Goal: Task Accomplishment & Management: Use online tool/utility

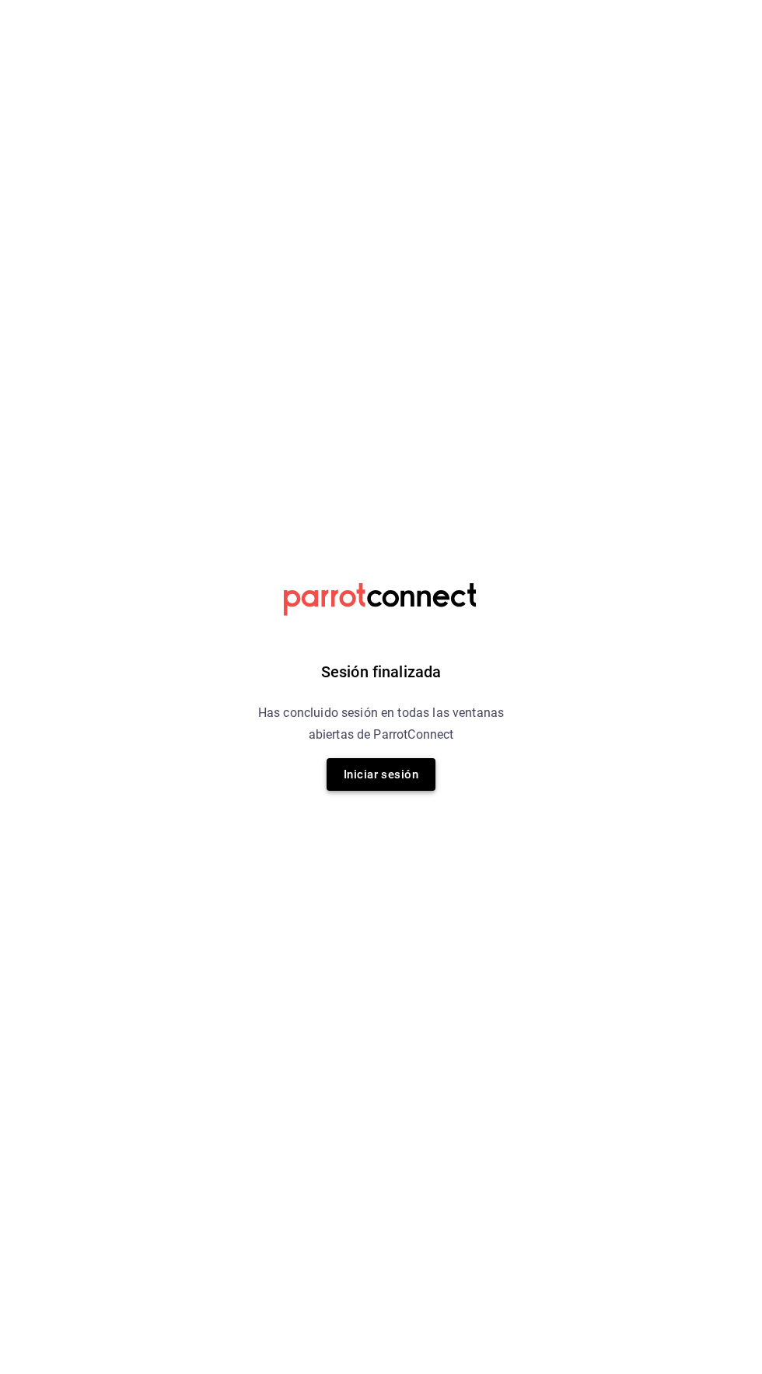
click at [364, 774] on button "Iniciar sesión" at bounding box center [380, 774] width 109 height 33
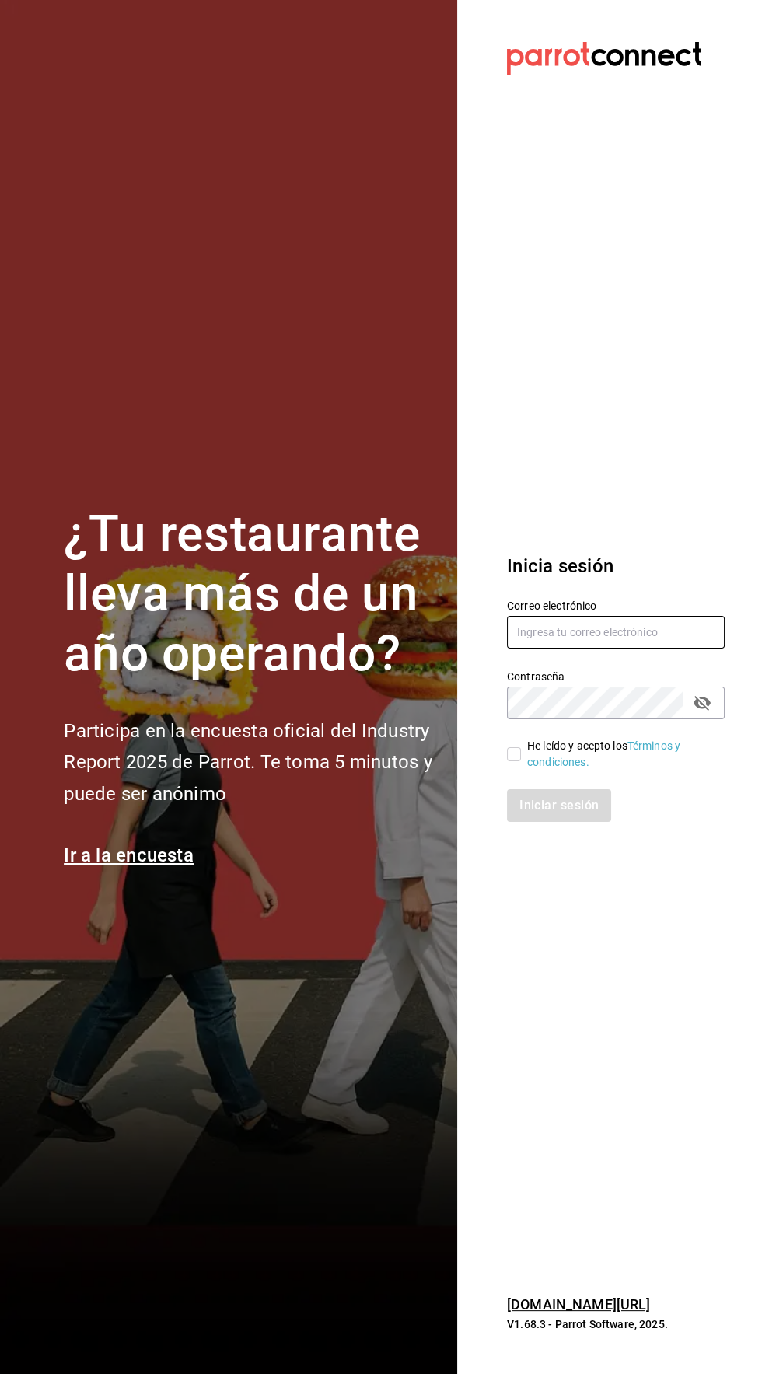
type input "rawrburger@hotmail.com"
click at [513, 761] on input "He leído y acepto los Términos y condiciones." at bounding box center [514, 754] width 14 height 14
checkbox input "true"
click at [585, 822] on button "Iniciar sesión" at bounding box center [560, 805] width 106 height 33
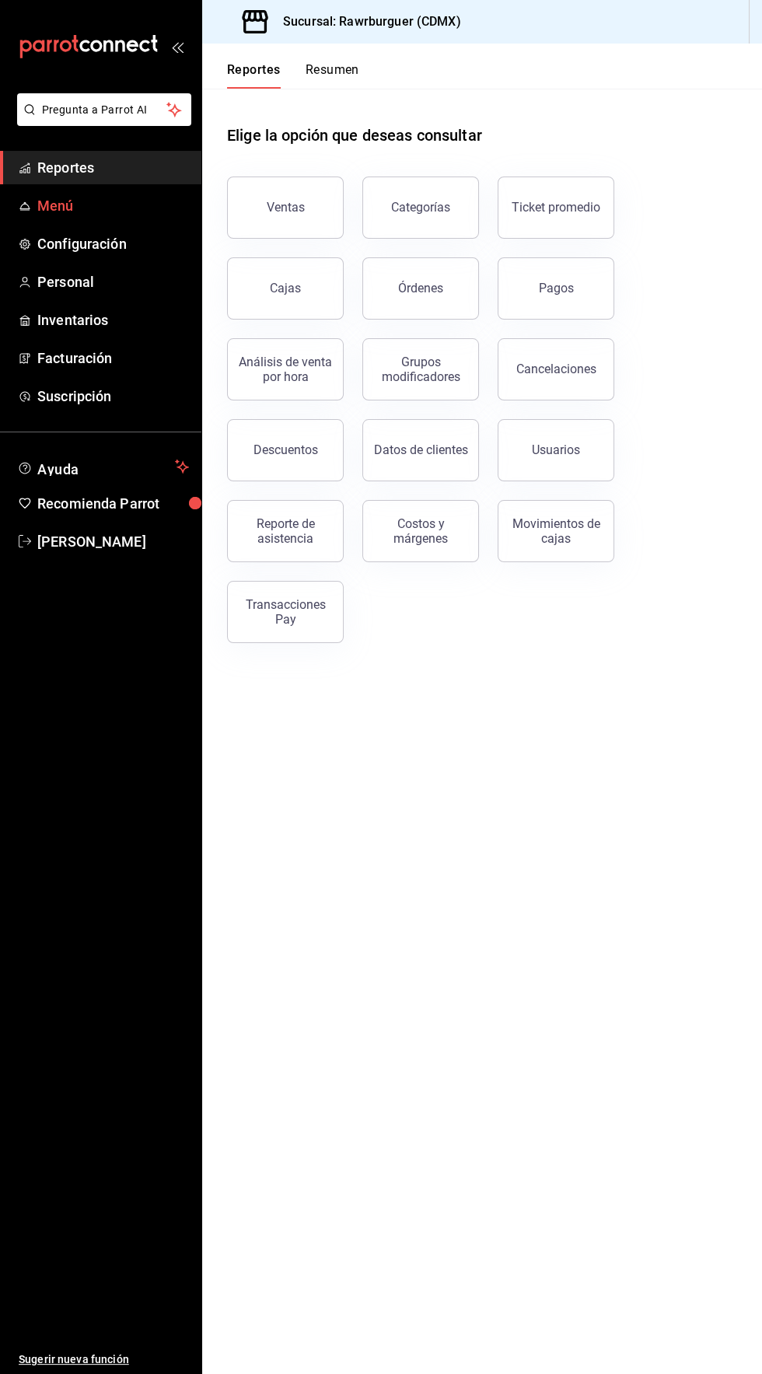
click at [98, 200] on span "Menú" at bounding box center [113, 205] width 152 height 21
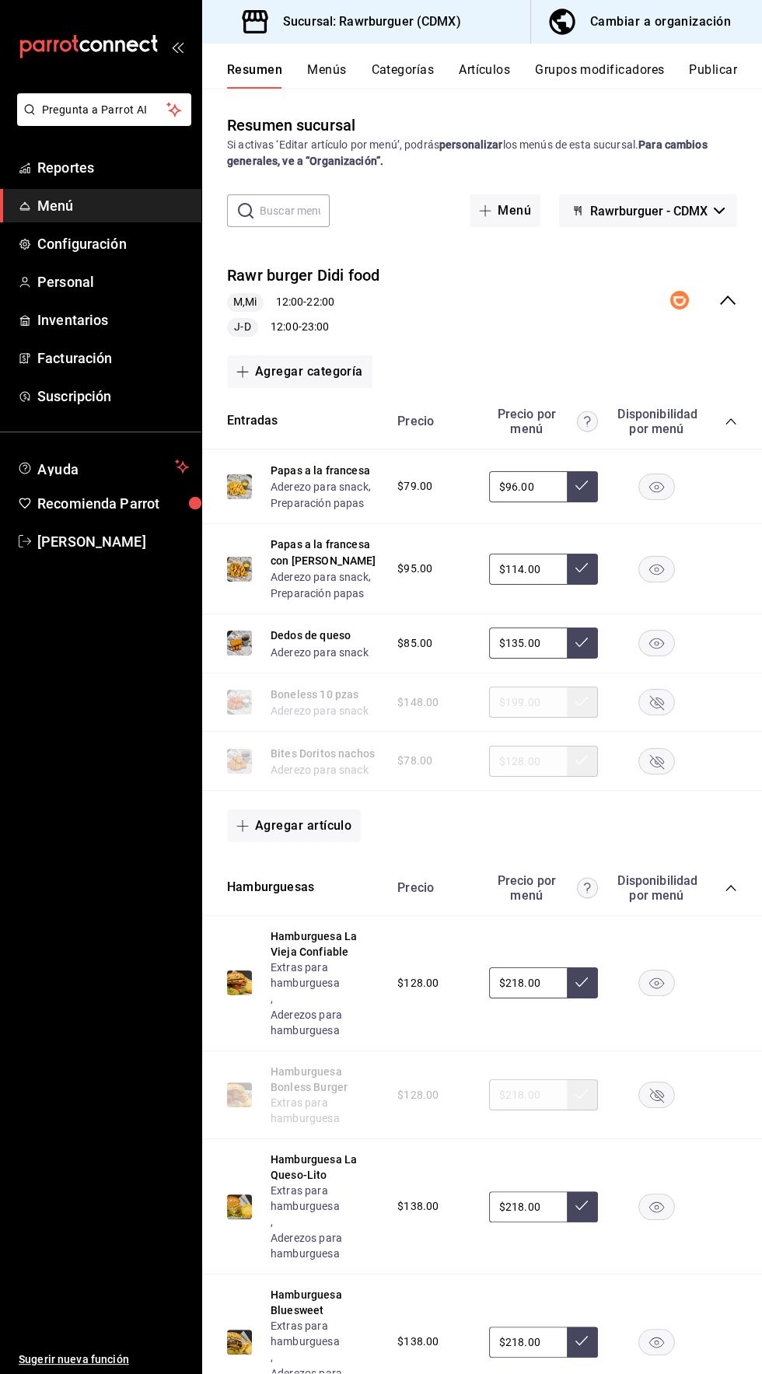
click at [324, 82] on button "Menús" at bounding box center [326, 75] width 39 height 26
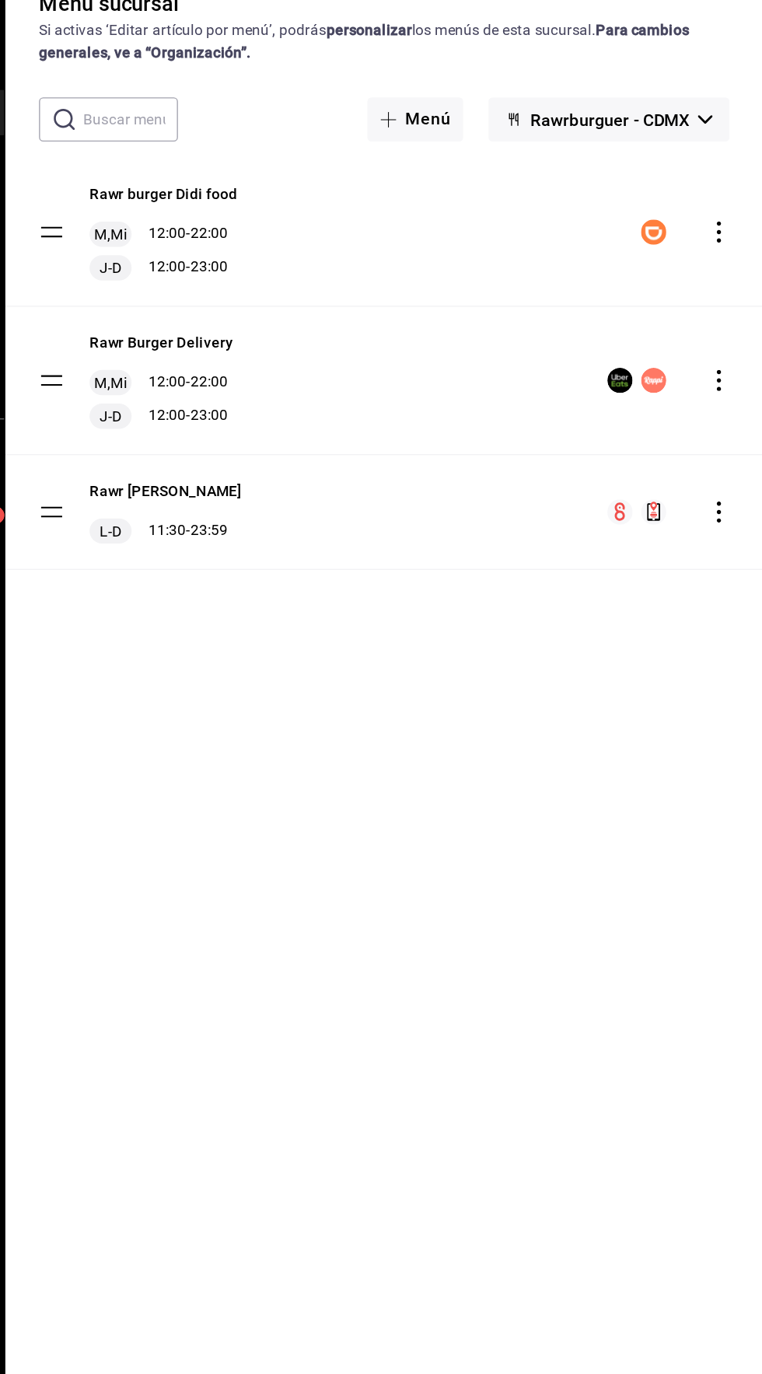
click at [725, 291] on icon "actions" at bounding box center [729, 294] width 16 height 16
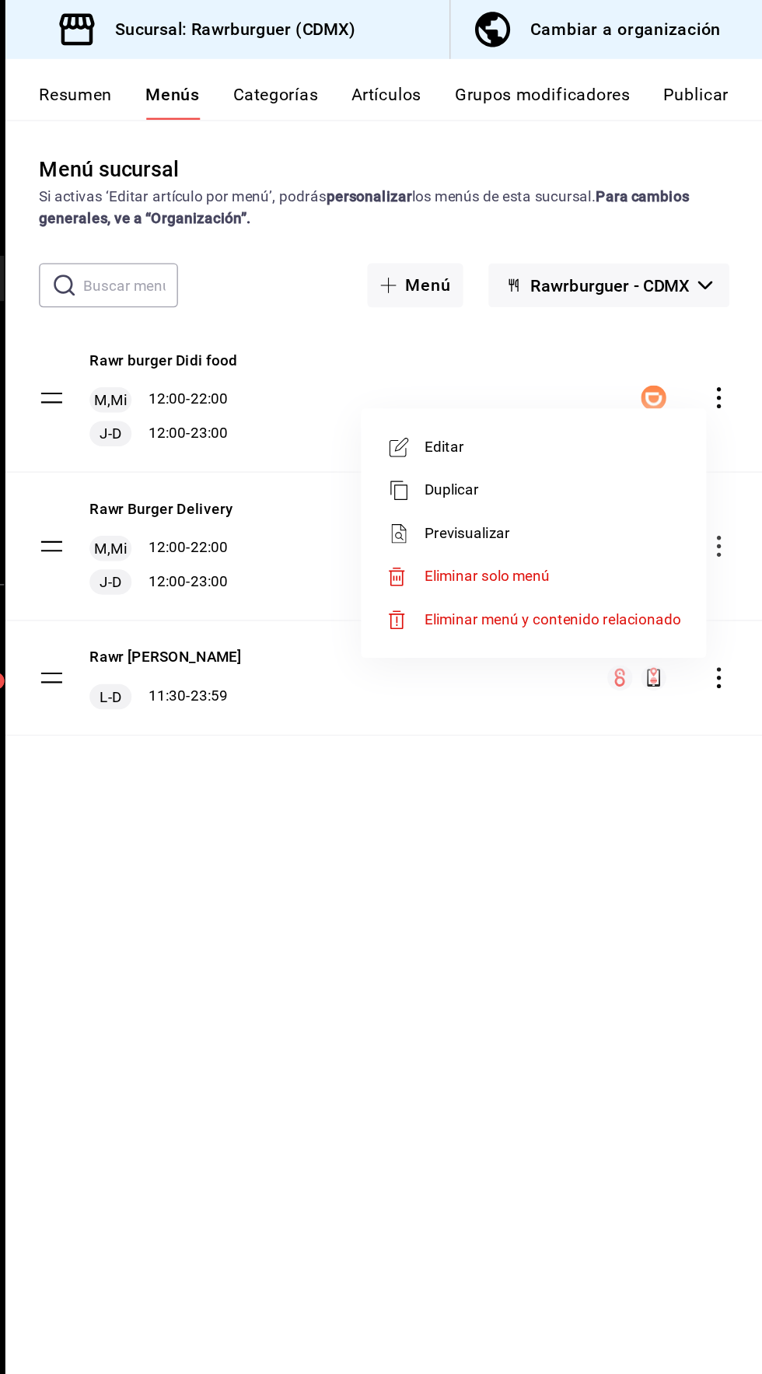
click at [561, 327] on span "Editar" at bounding box center [606, 330] width 190 height 16
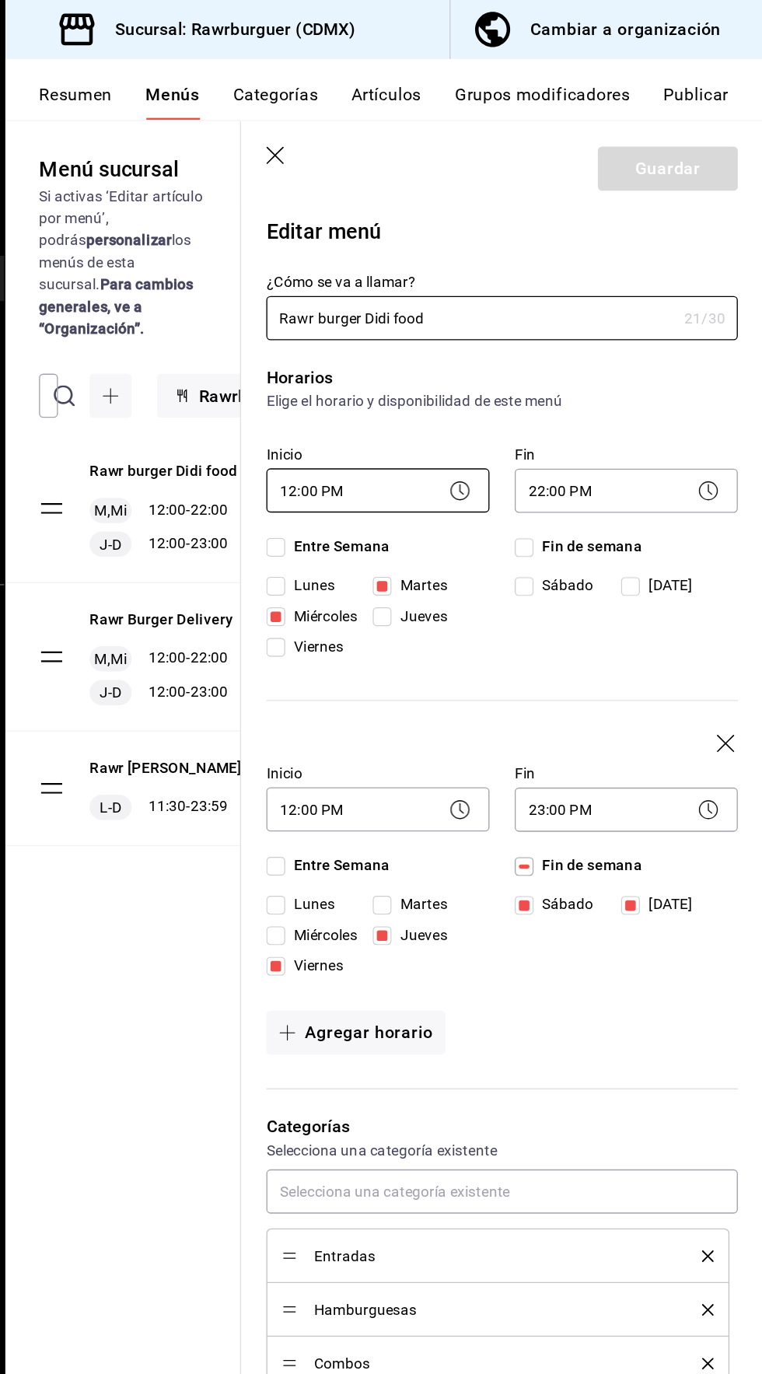
click at [471, 361] on body "Pregunta a Parrot AI Reportes Menú Configuración Personal Inventarios Facturaci…" at bounding box center [381, 687] width 762 height 1374
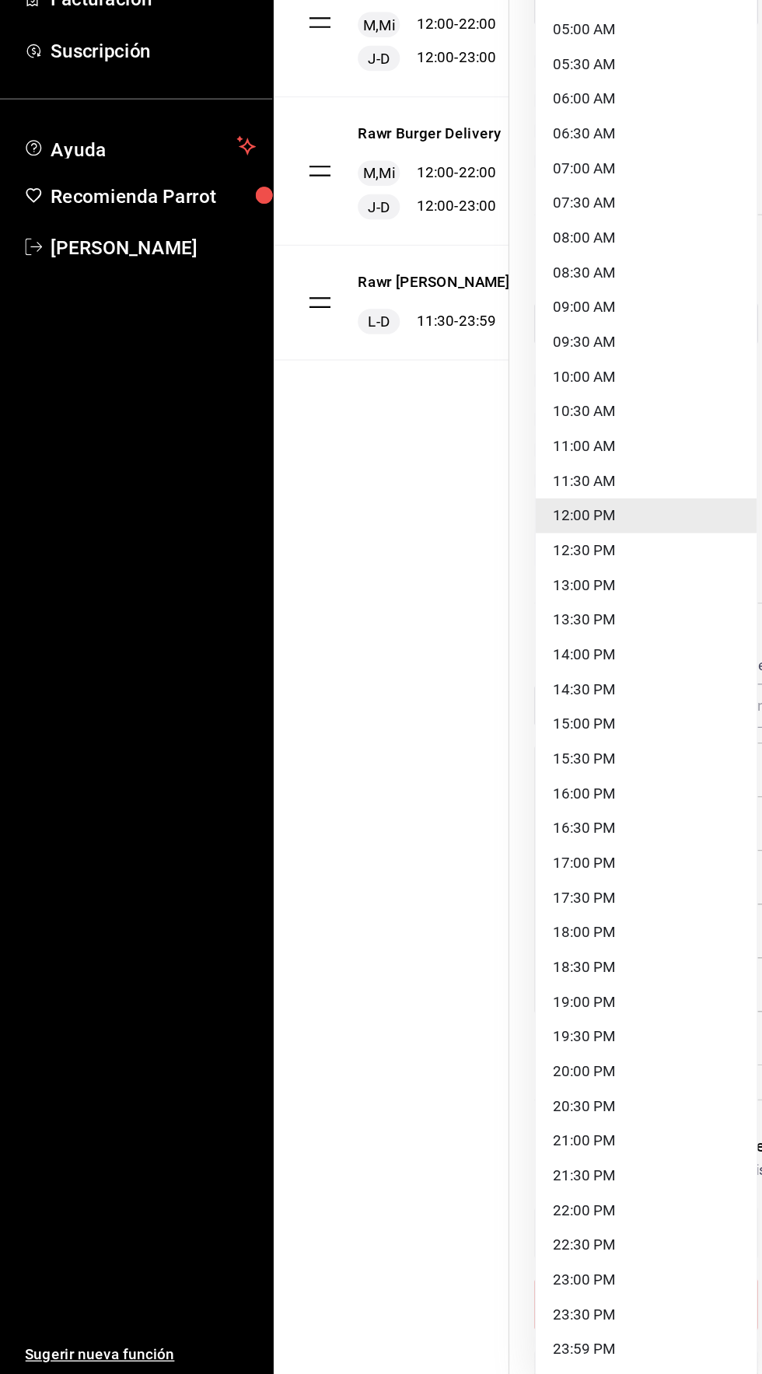
click at [278, 1241] on div at bounding box center [381, 687] width 762 height 1374
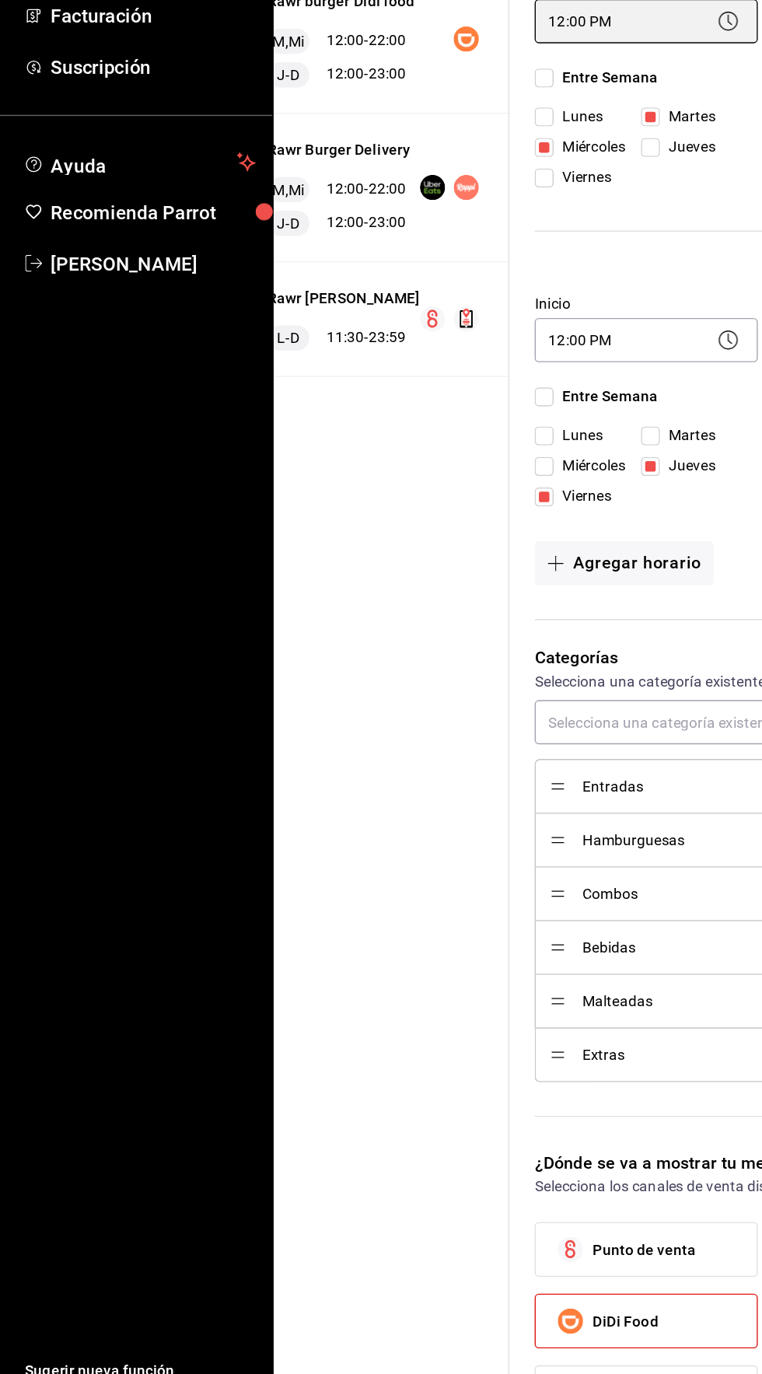
scroll to position [0, 115]
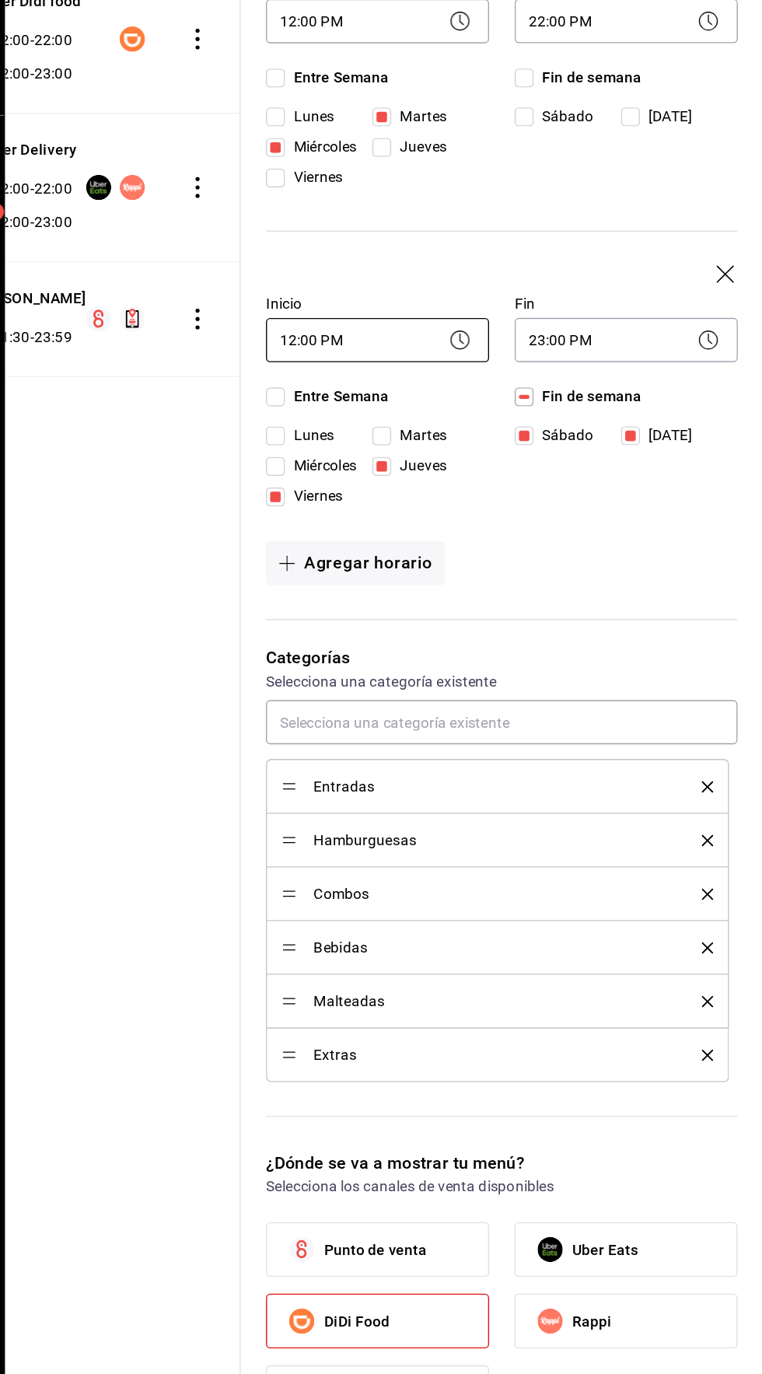
click at [452, 595] on body "Pregunta a Parrot AI Reportes Menú Configuración Personal Inventarios Facturaci…" at bounding box center [381, 687] width 762 height 1374
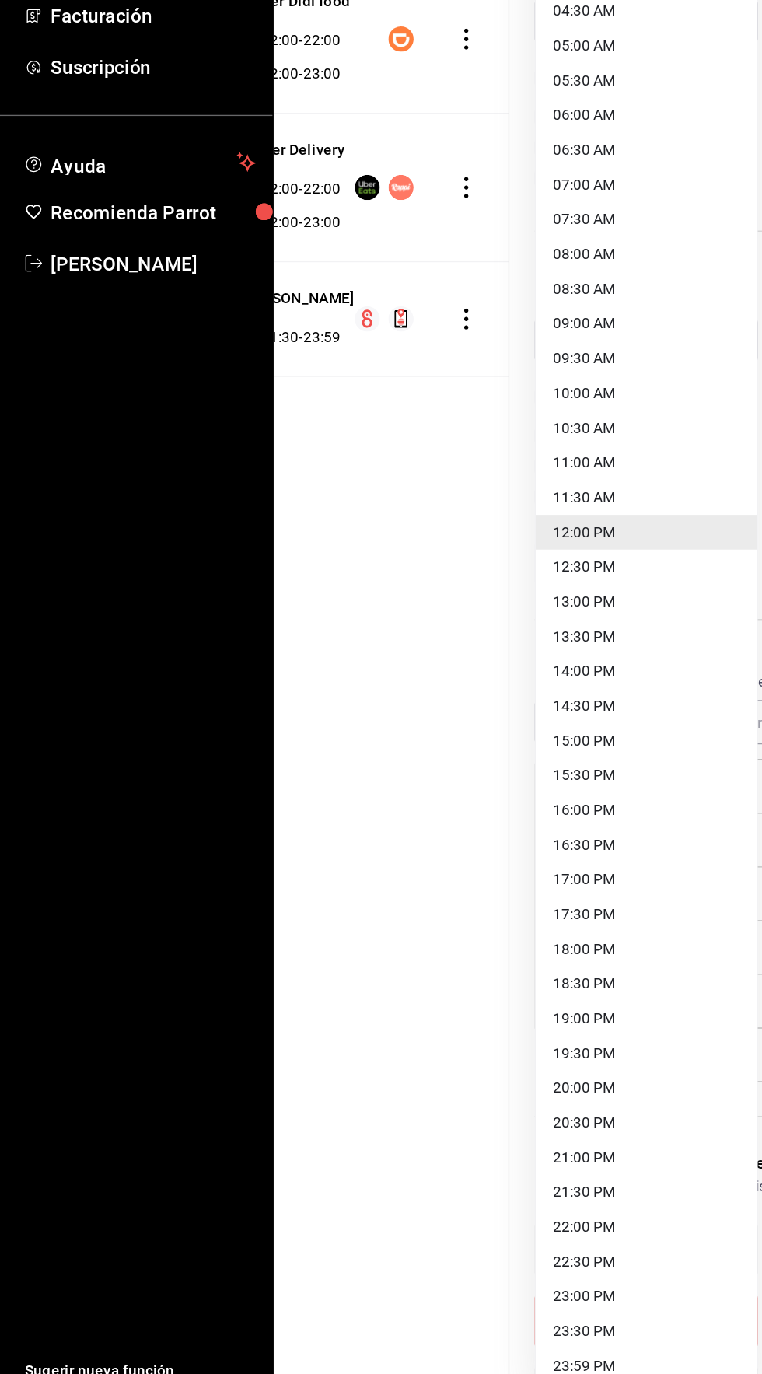
click at [444, 770] on li "12:30 PM" at bounding box center [477, 765] width 163 height 26
type input "12:30"
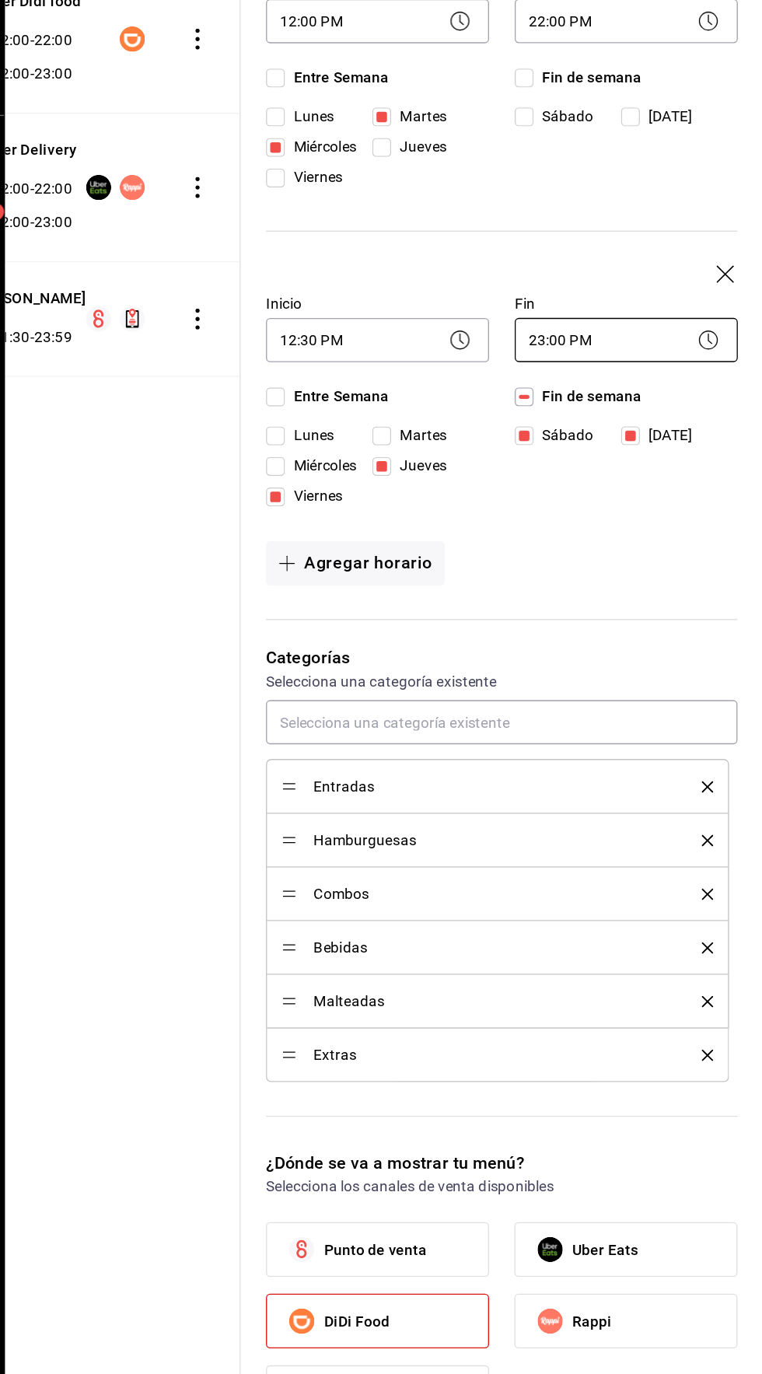
click at [650, 593] on body "Pregunta a Parrot AI Reportes Menú Configuración Personal Inventarios Facturaci…" at bounding box center [381, 687] width 762 height 1374
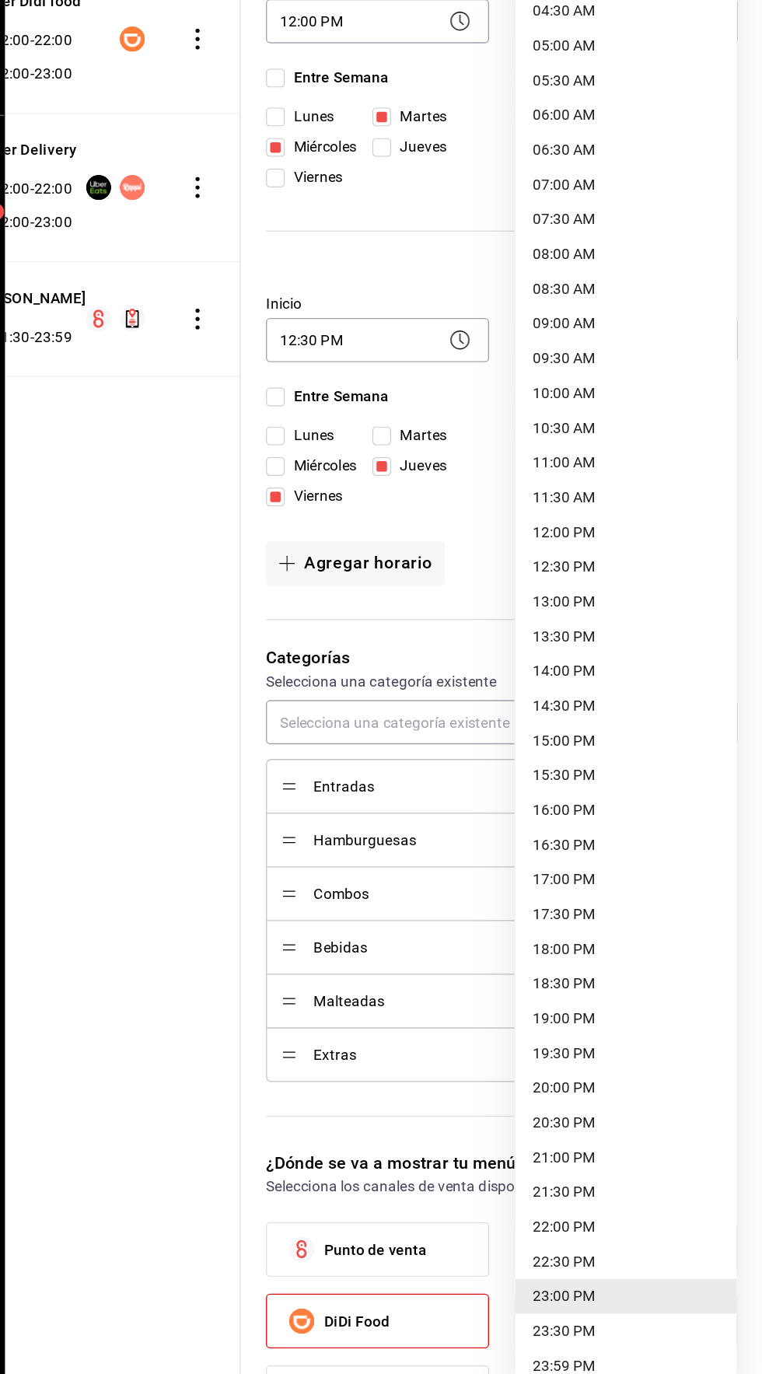
click at [289, 1126] on div at bounding box center [381, 687] width 762 height 1374
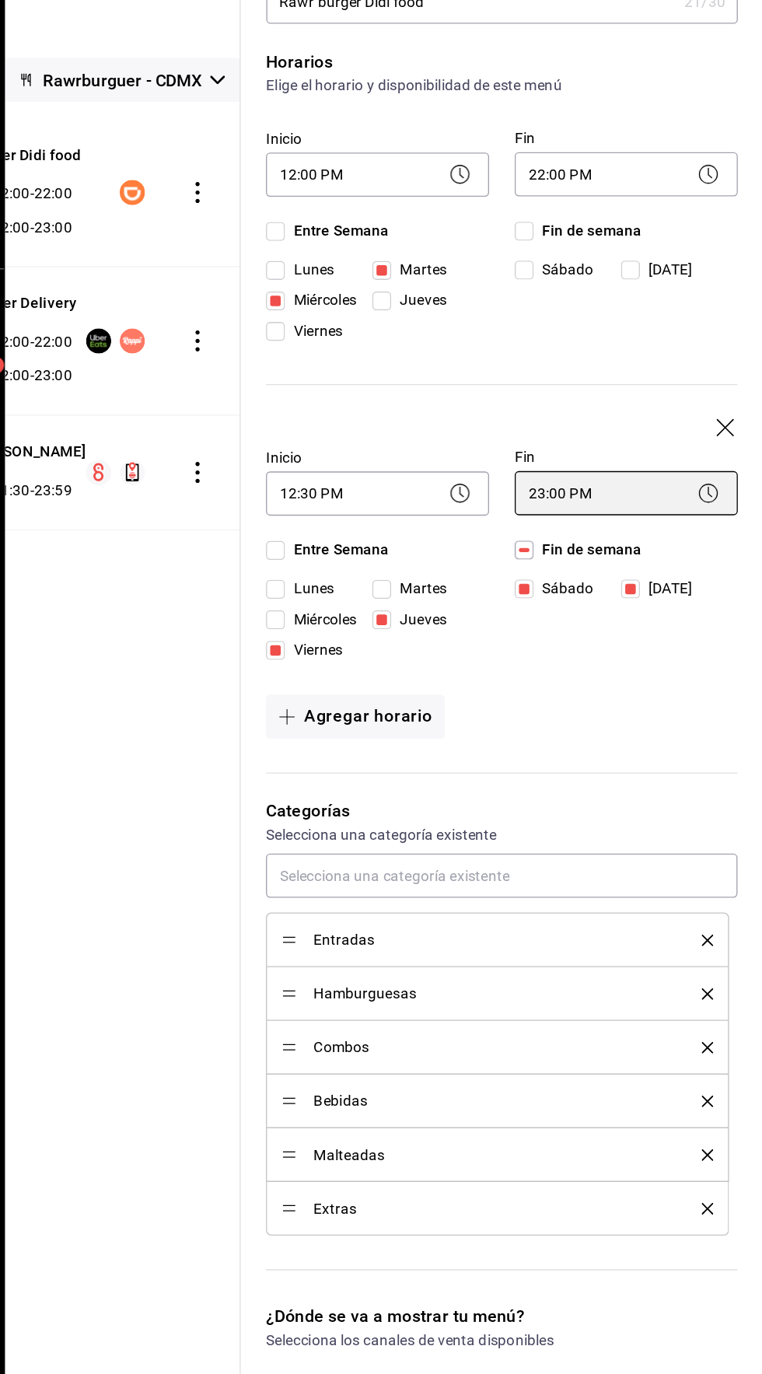
scroll to position [0, 0]
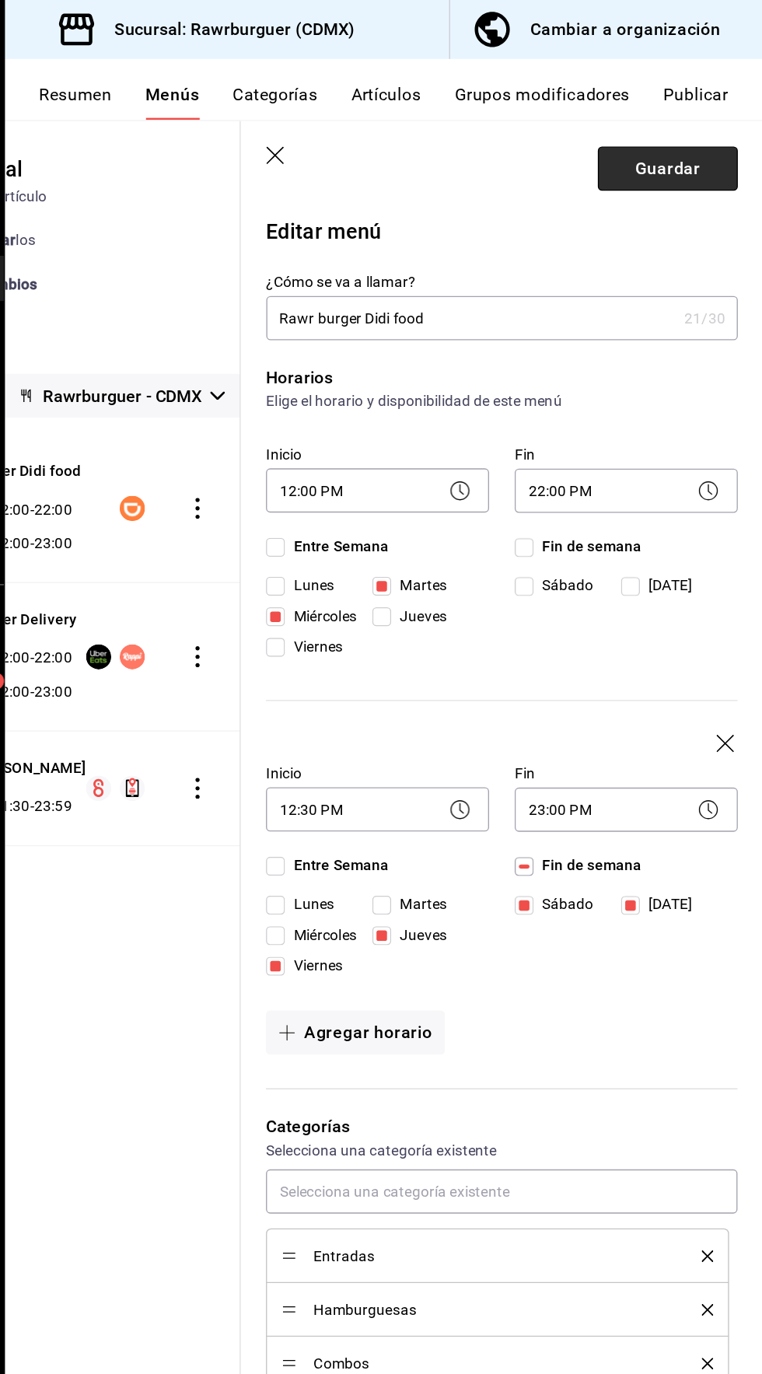
click at [700, 121] on button "Guardar" at bounding box center [691, 124] width 103 height 33
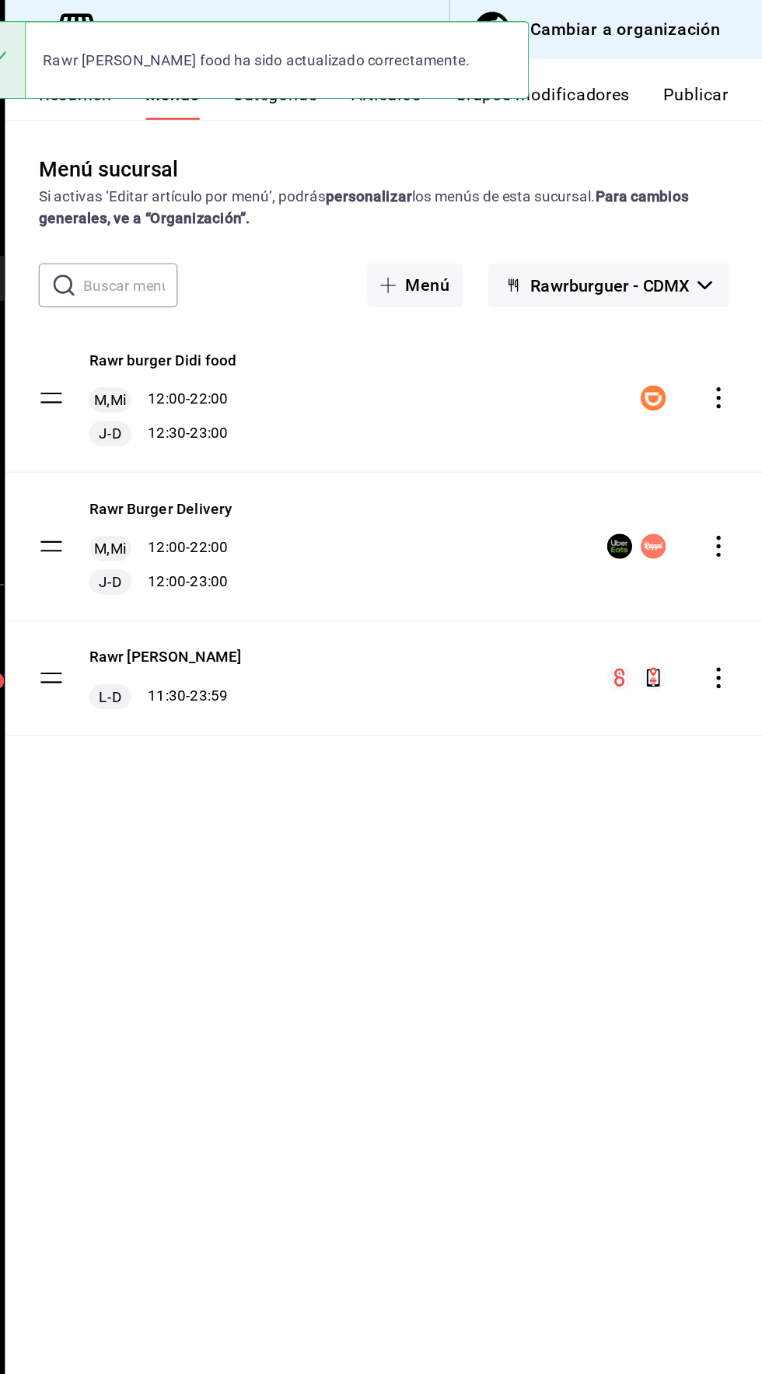
click at [726, 399] on icon "actions" at bounding box center [729, 404] width 16 height 16
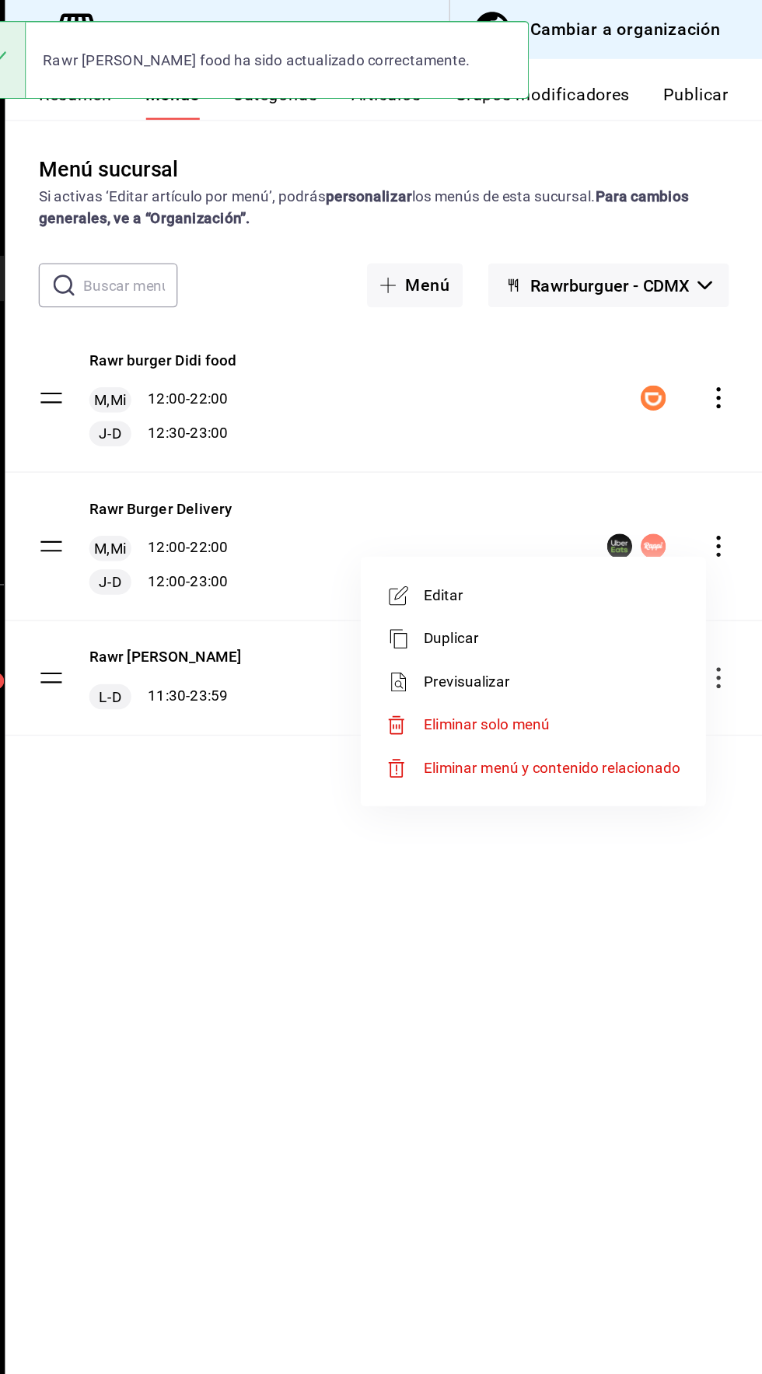
click at [550, 437] on span "Editar" at bounding box center [606, 439] width 190 height 16
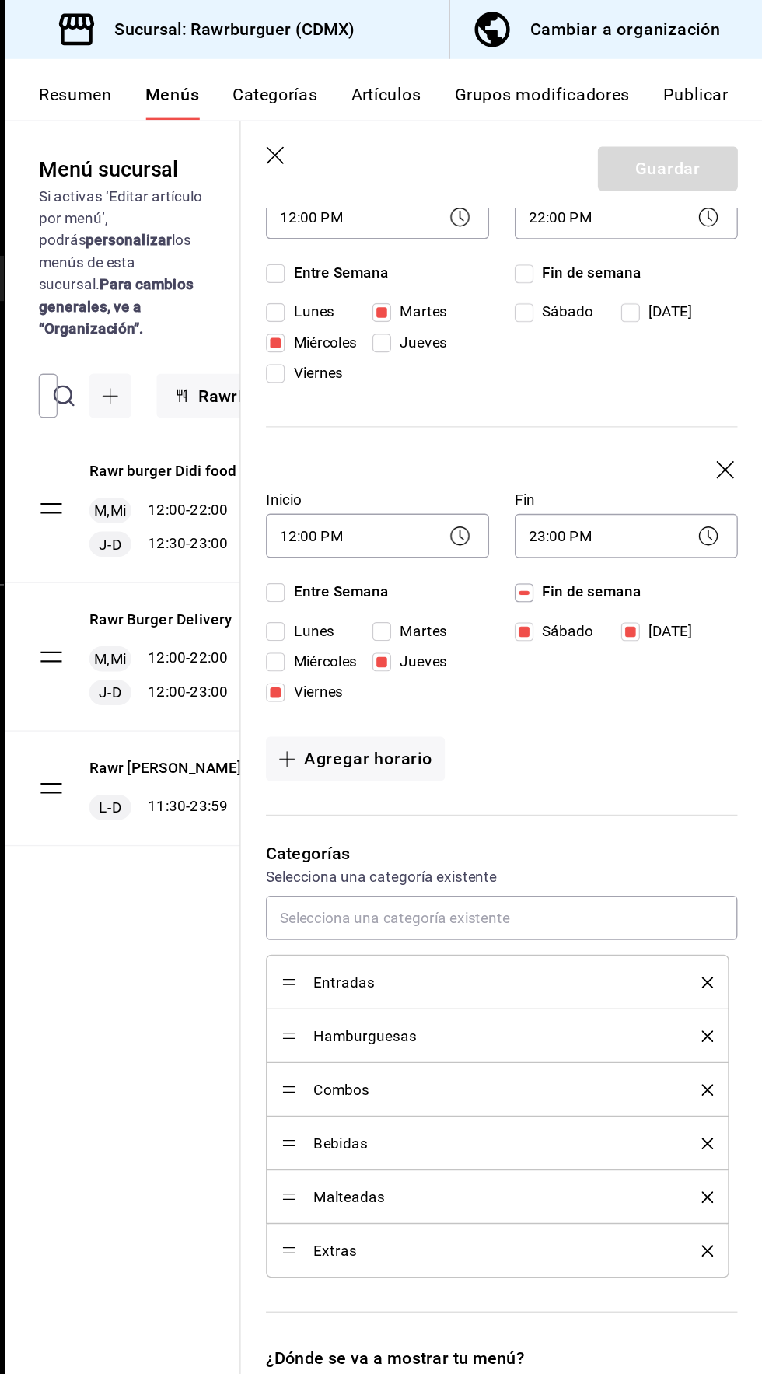
scroll to position [252, 0]
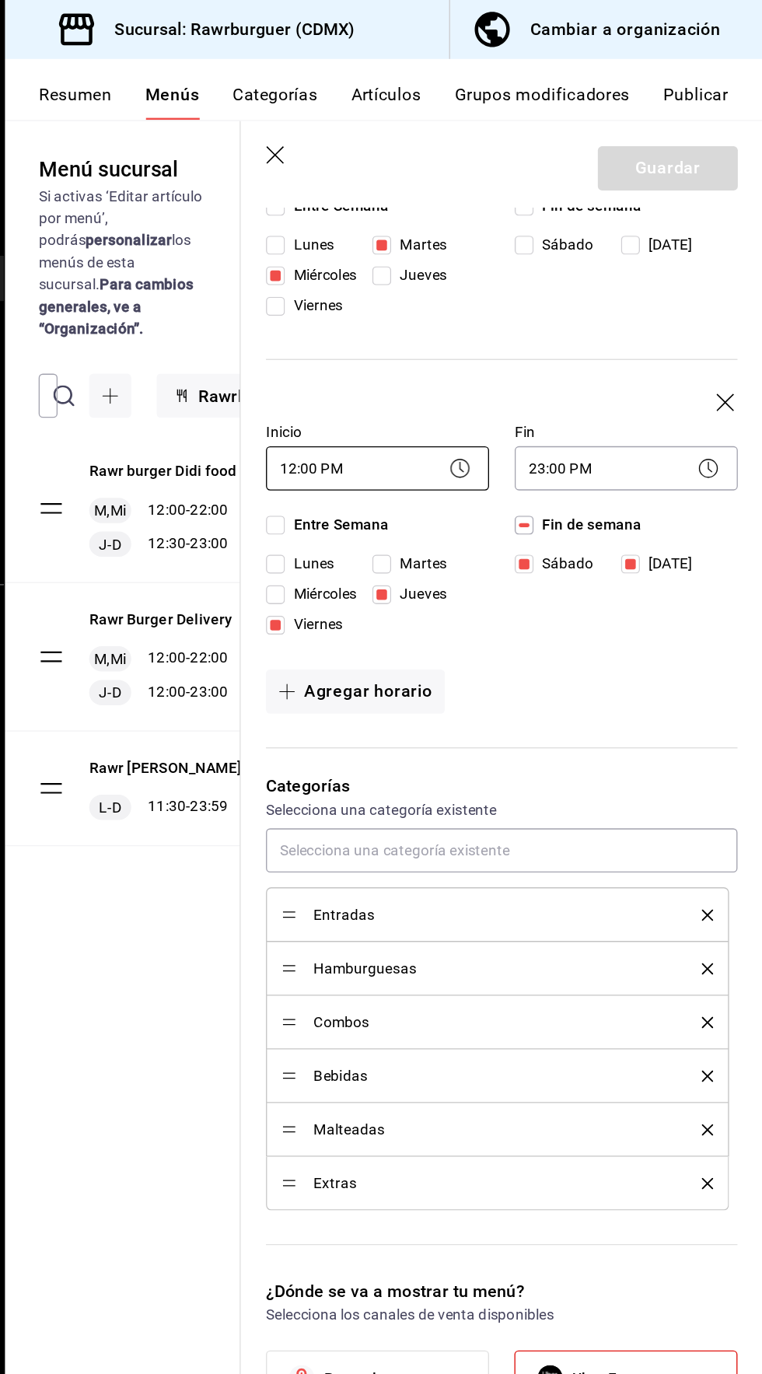
click at [443, 354] on body "Pregunta a Parrot AI Reportes Menú Configuración Personal Inventarios Facturaci…" at bounding box center [381, 687] width 762 height 1374
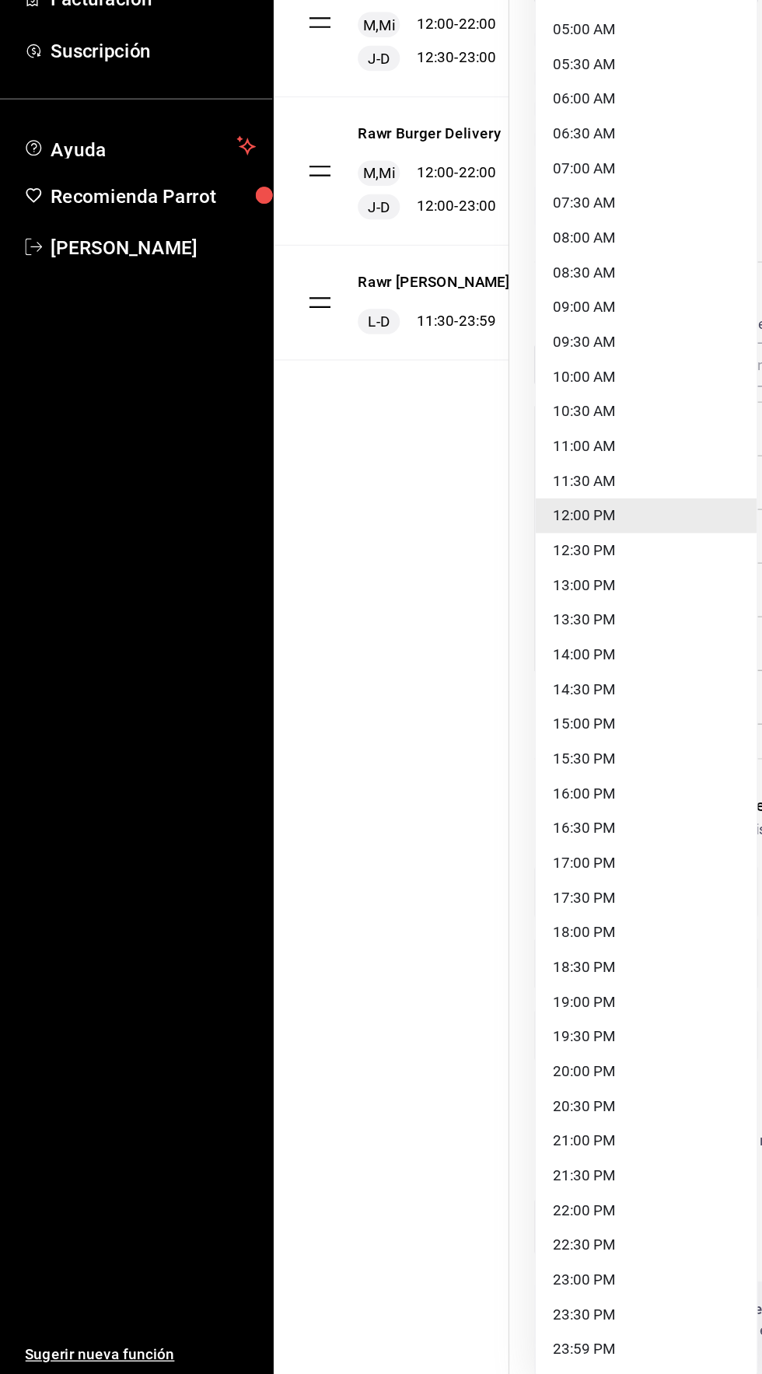
click at [462, 761] on li "12:30 PM" at bounding box center [477, 765] width 163 height 26
type input "12:30"
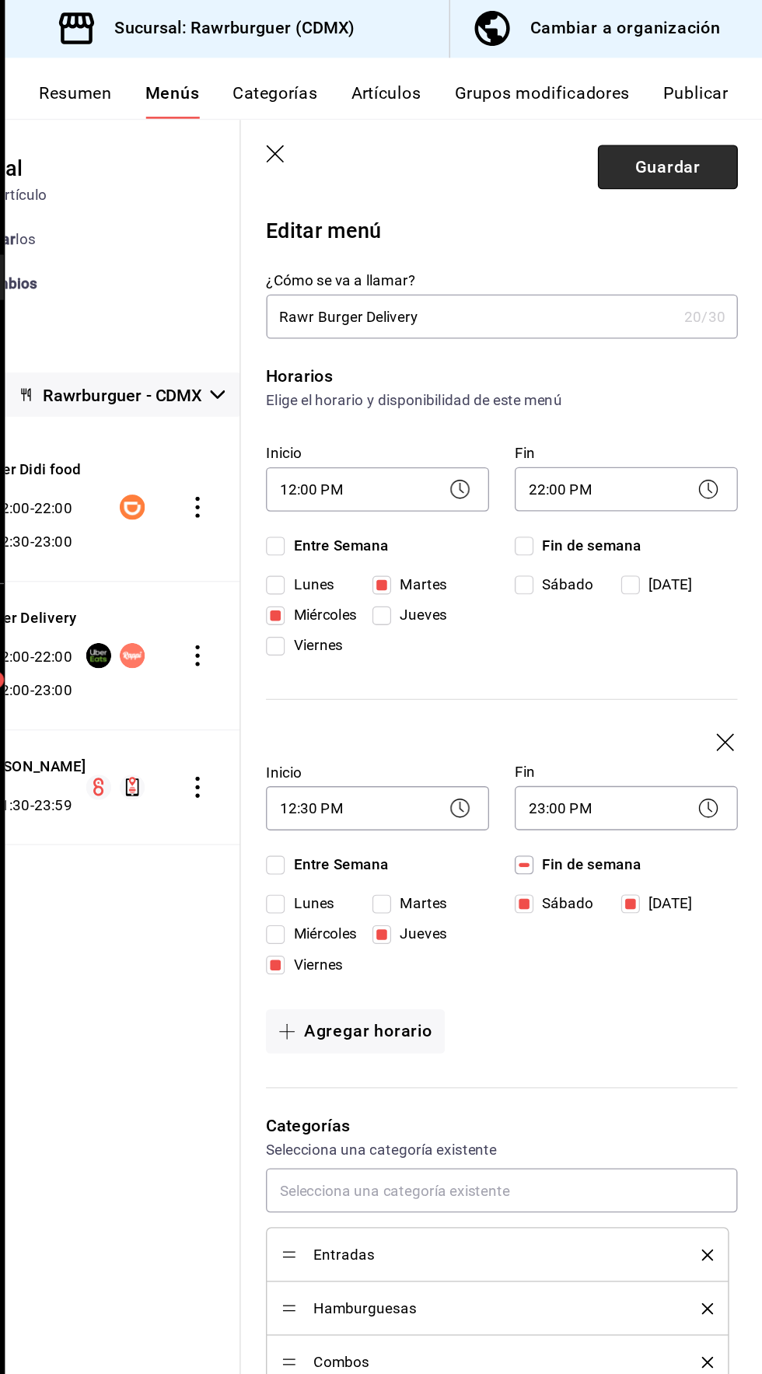
click at [700, 122] on button "Guardar" at bounding box center [691, 124] width 103 height 33
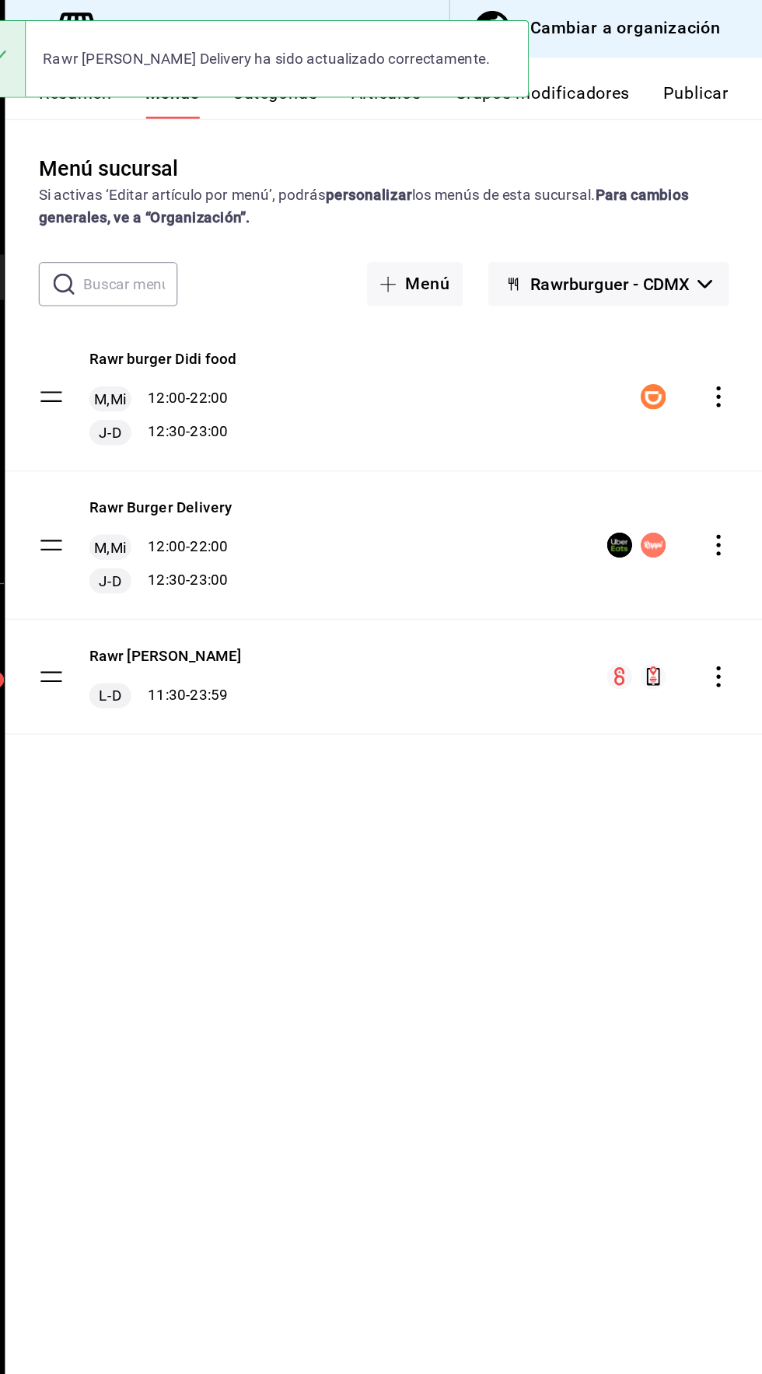
click at [723, 68] on button "Publicar" at bounding box center [712, 75] width 48 height 26
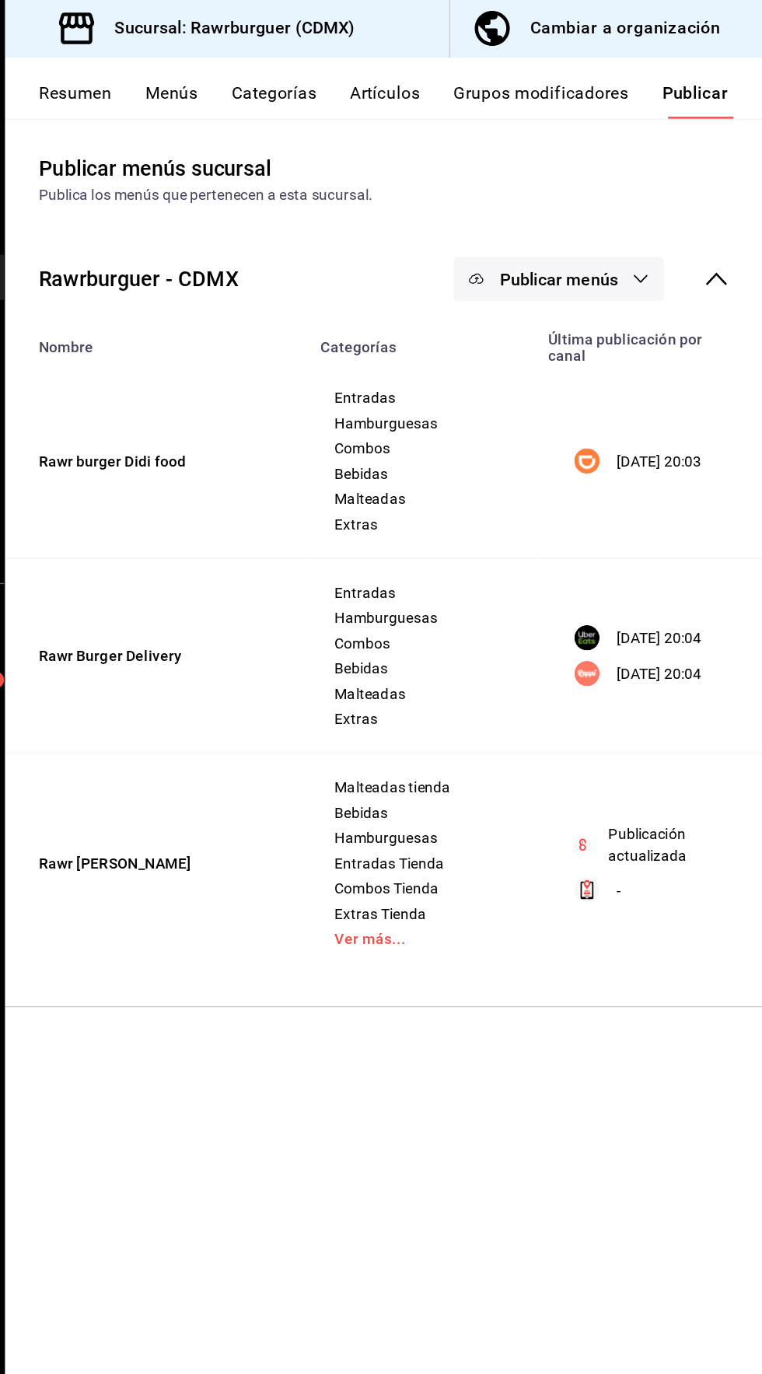
click at [648, 204] on span "Publicar menús" at bounding box center [610, 207] width 87 height 15
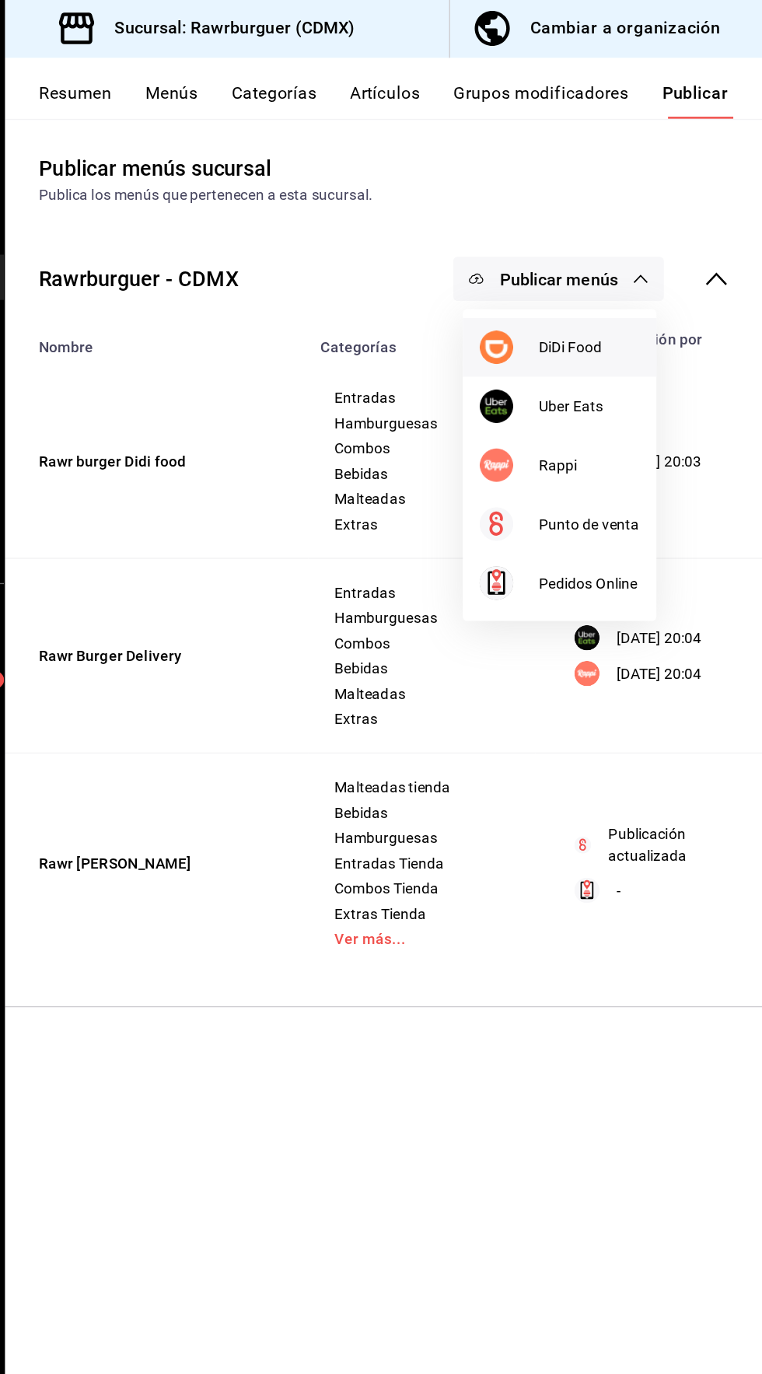
click at [617, 260] on span "DiDi Food" at bounding box center [633, 258] width 75 height 16
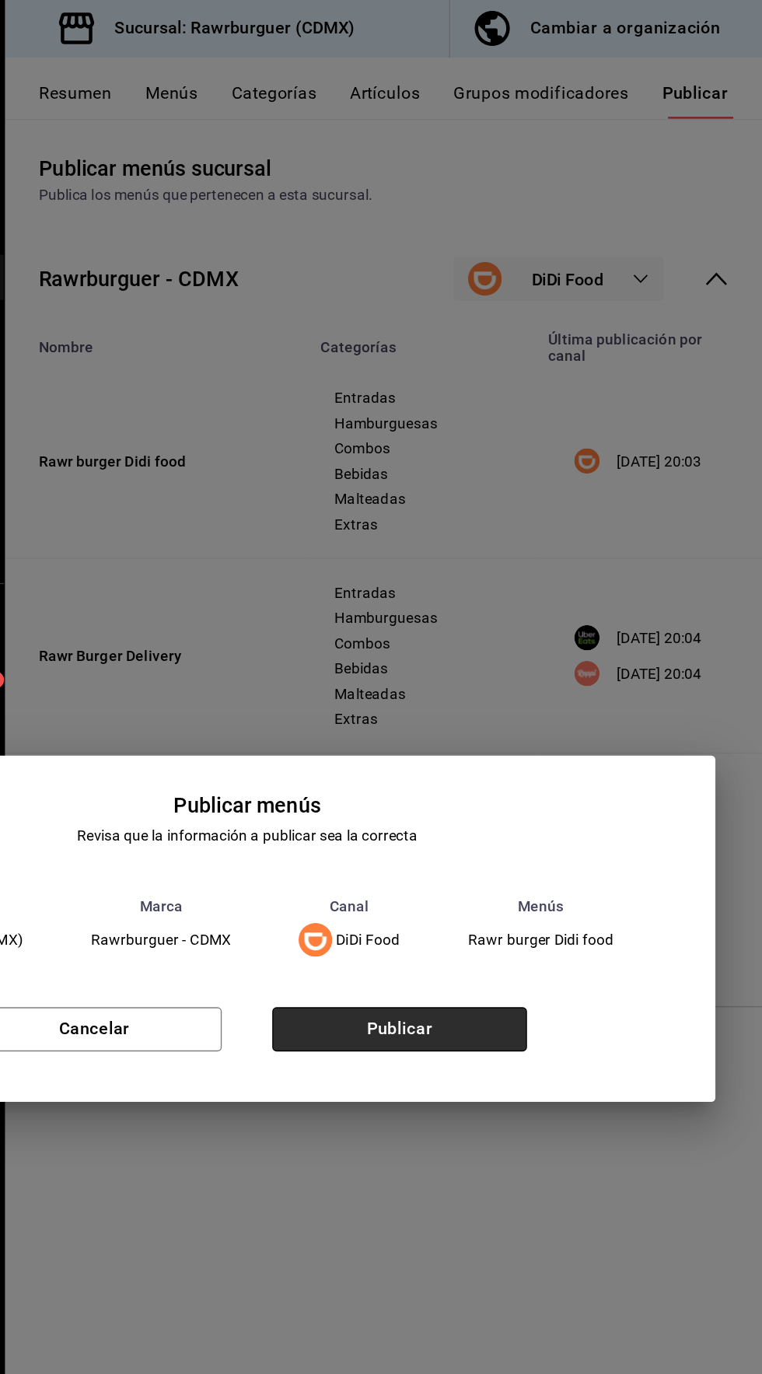
click at [505, 776] on button "Publicar" at bounding box center [494, 761] width 188 height 33
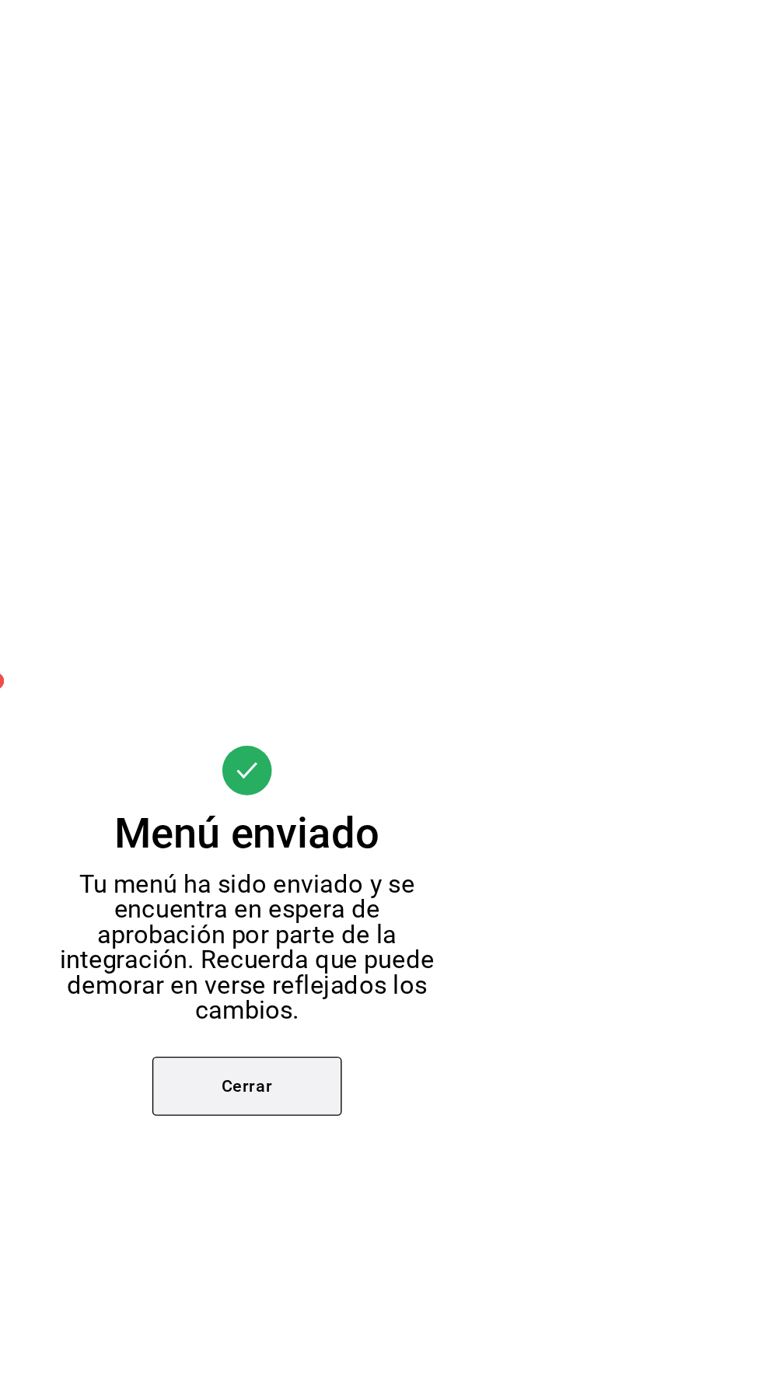
click at [390, 797] on button "Cerrar" at bounding box center [381, 802] width 140 height 44
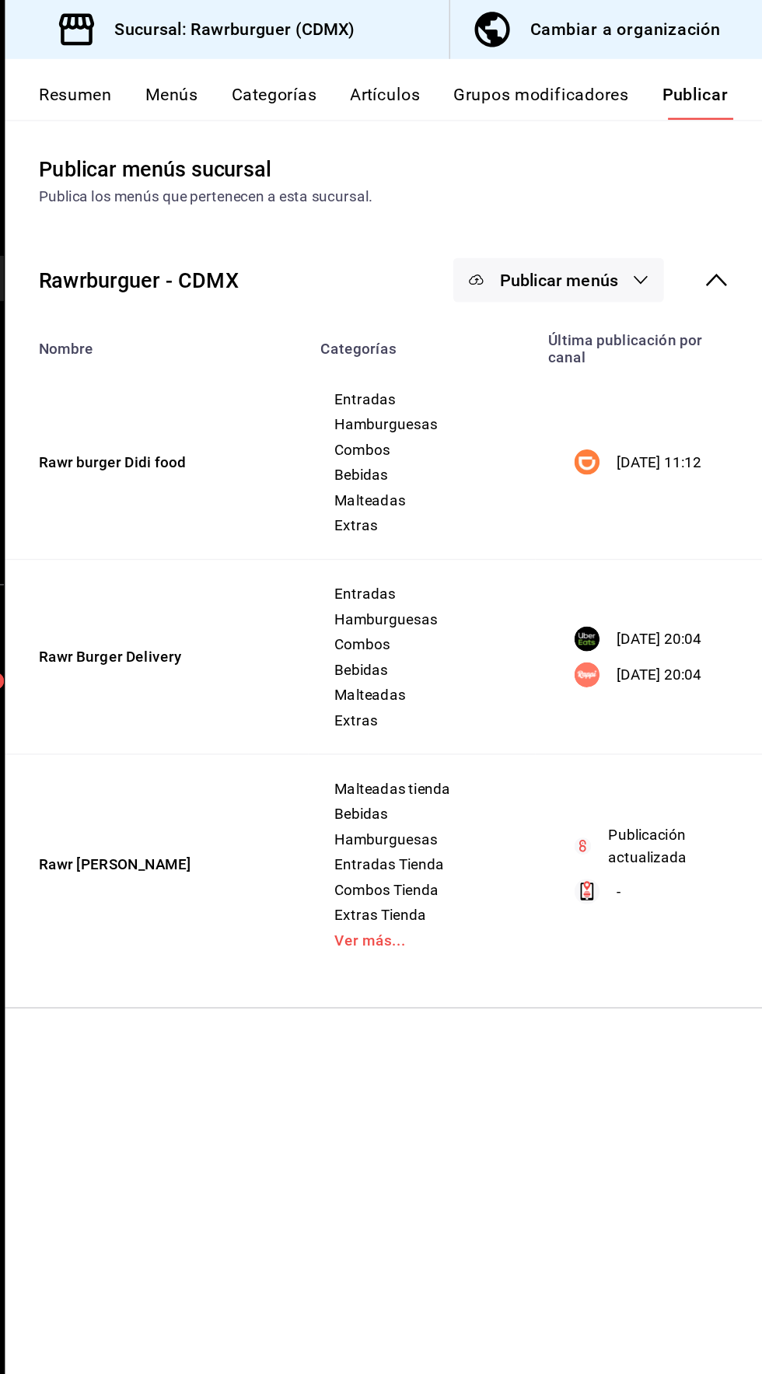
click at [647, 203] on span "Publicar menús" at bounding box center [610, 207] width 87 height 15
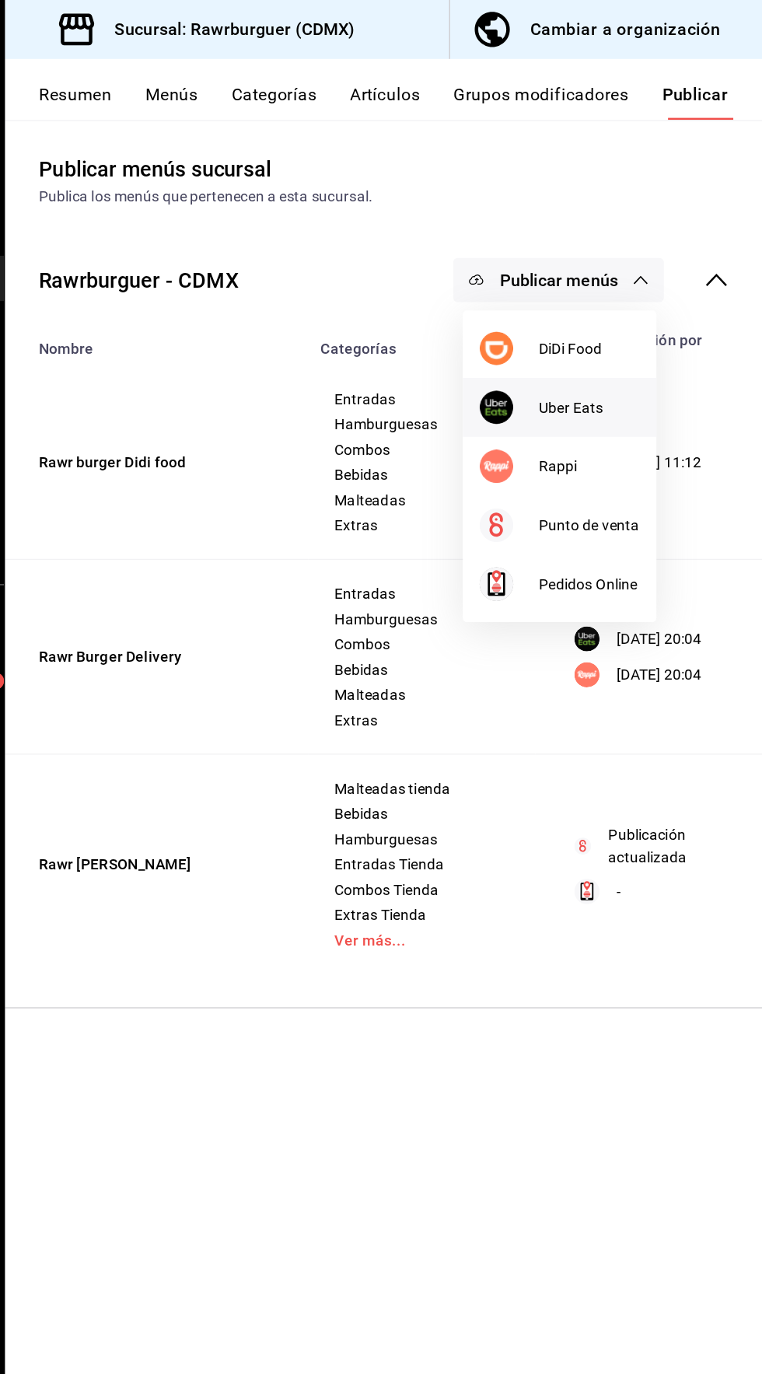
click at [626, 291] on li "Uber Eats" at bounding box center [611, 301] width 143 height 44
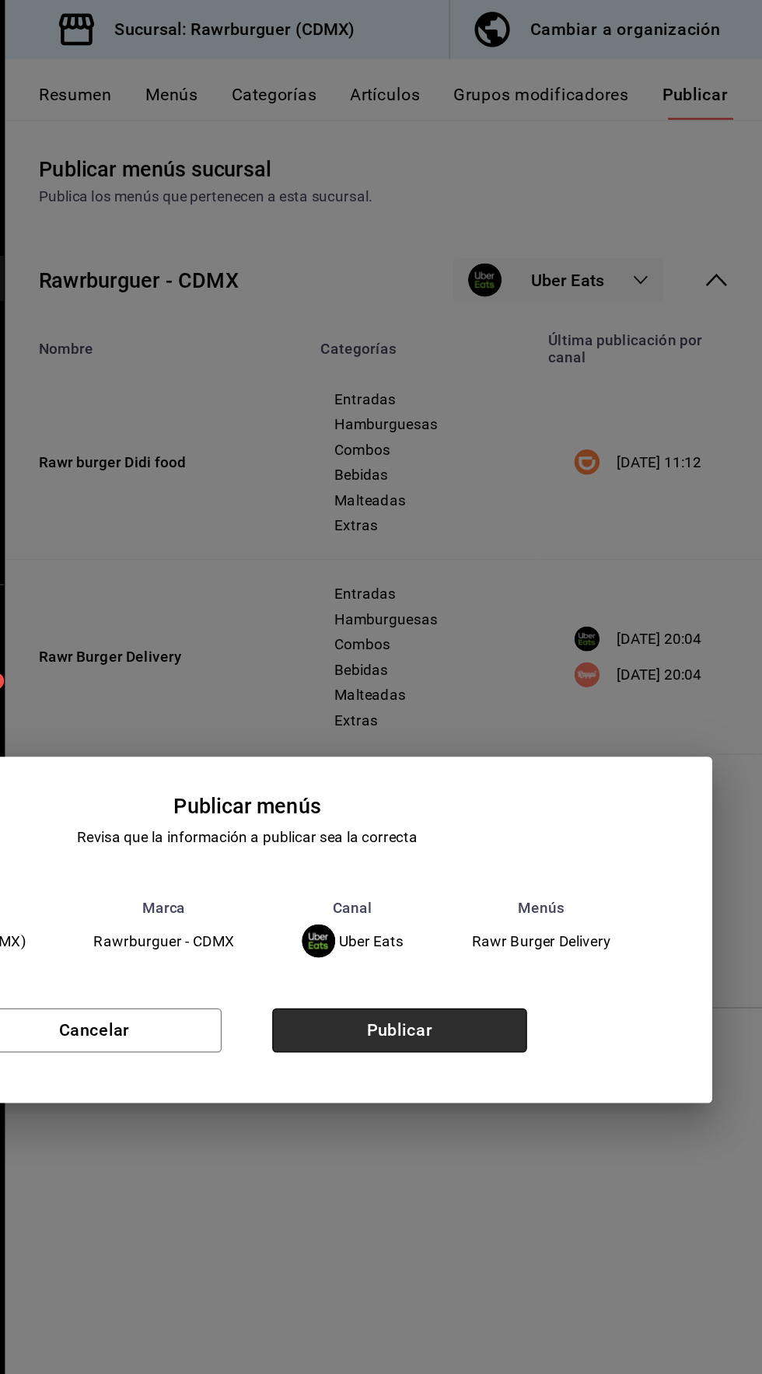
click at [486, 768] on button "Publicar" at bounding box center [494, 761] width 188 height 33
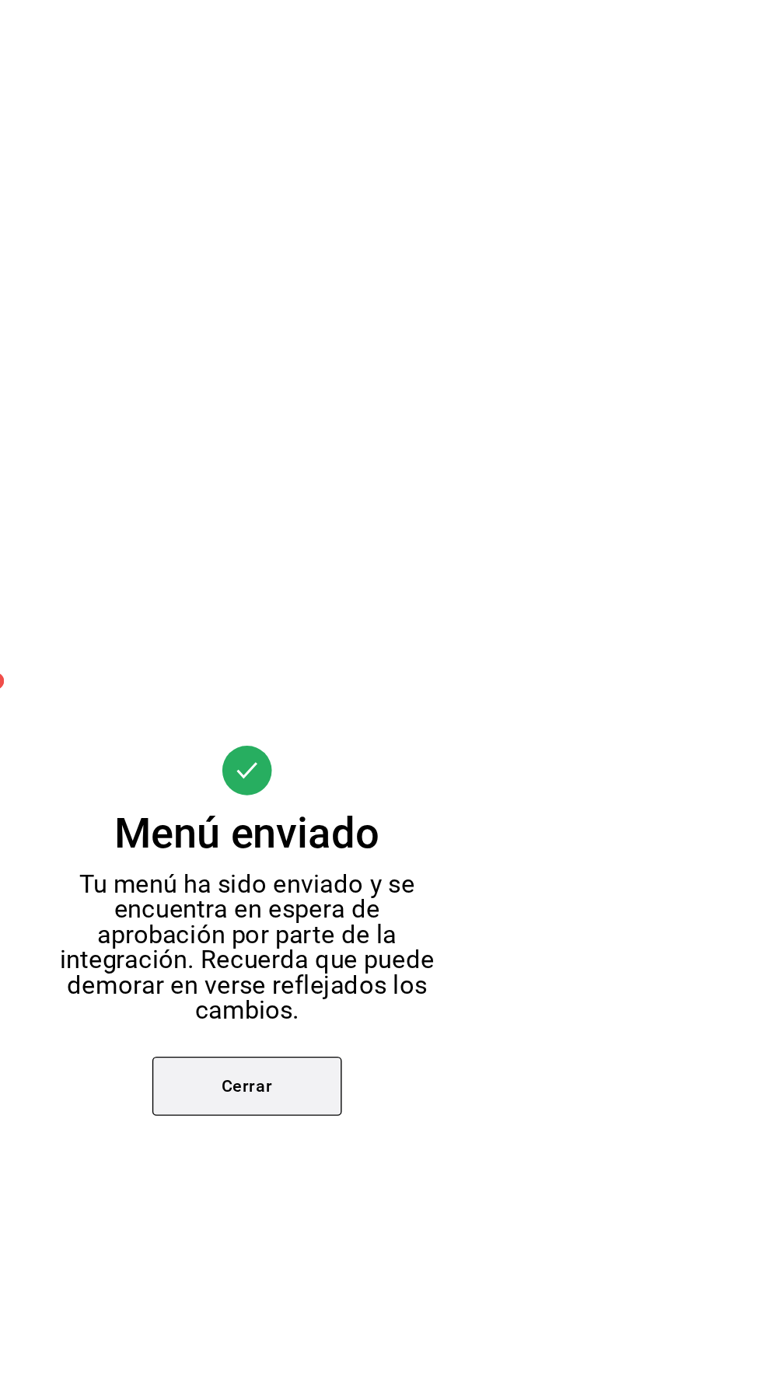
click at [386, 803] on button "Cerrar" at bounding box center [381, 802] width 140 height 44
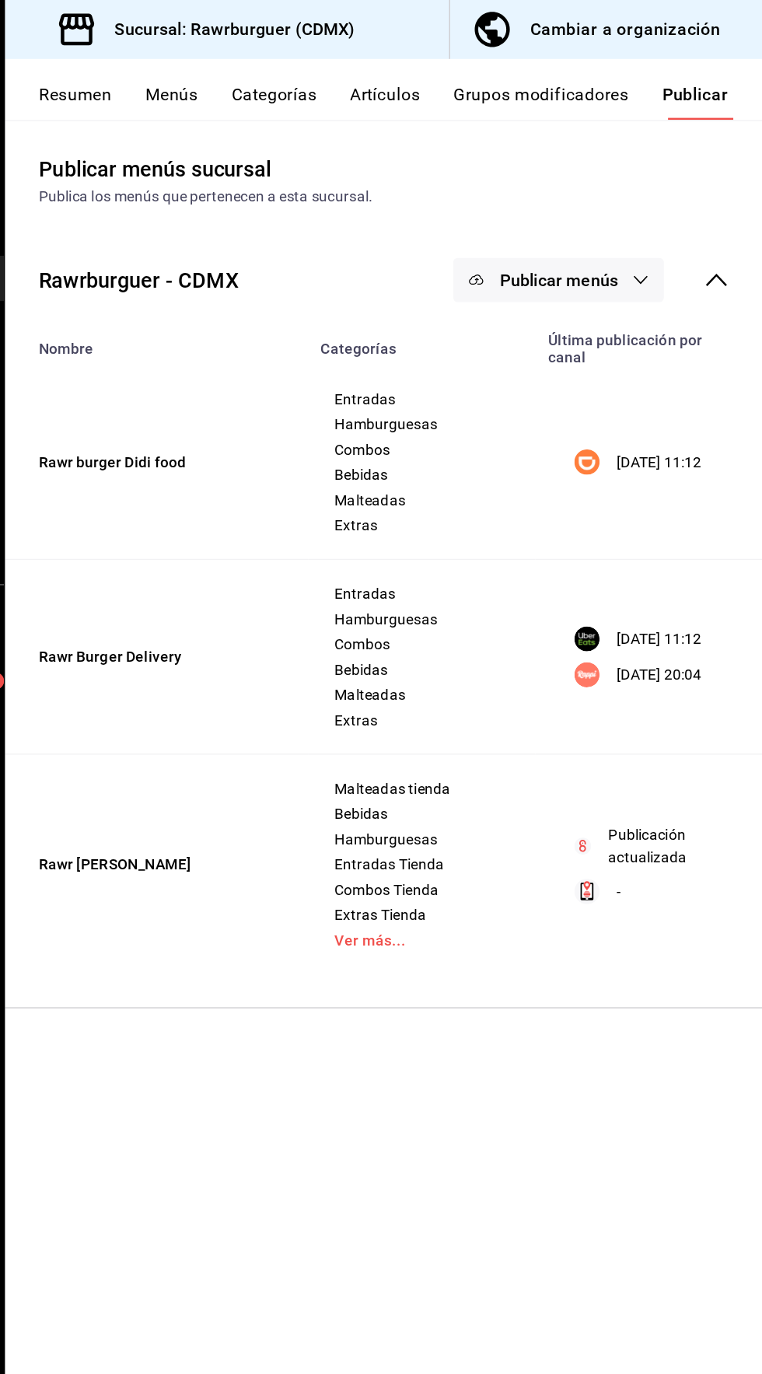
click at [641, 209] on span "Publicar menús" at bounding box center [610, 207] width 87 height 15
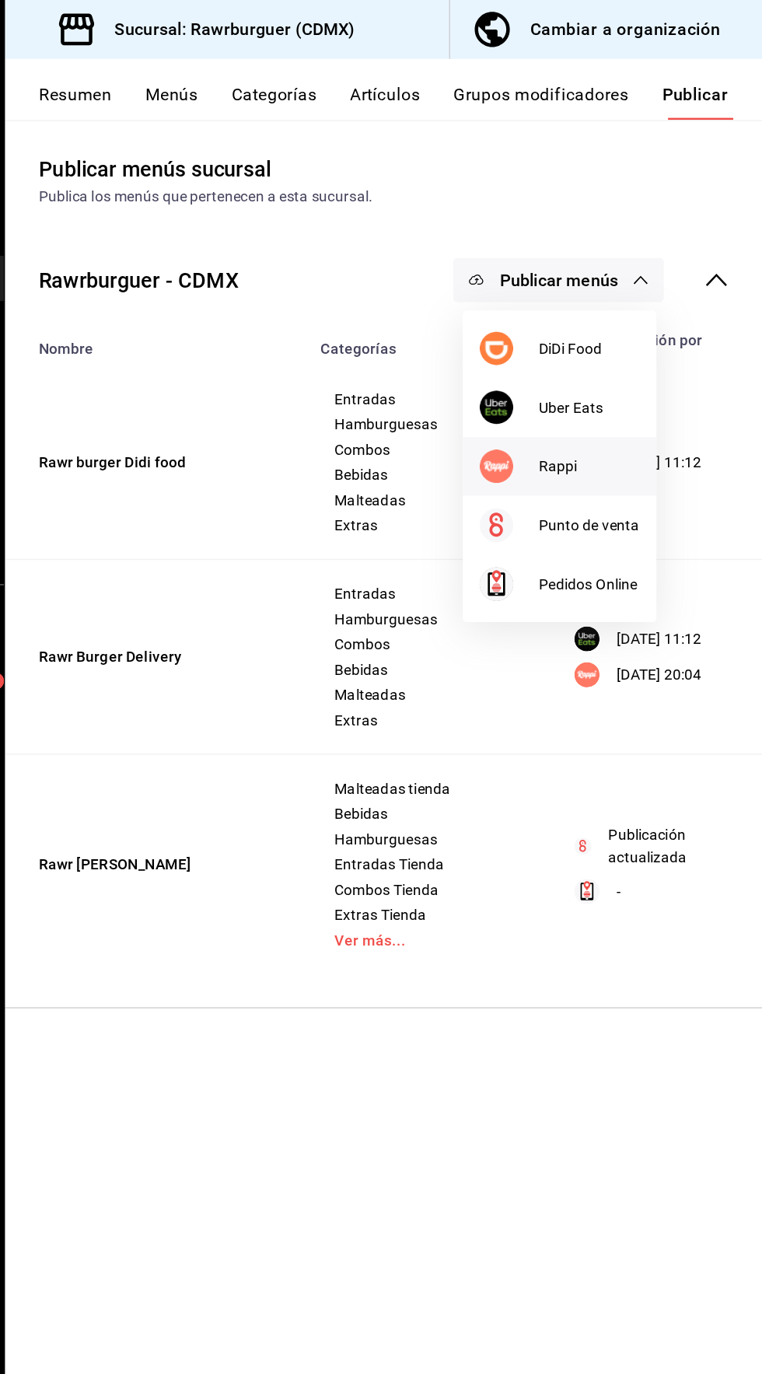
click at [627, 343] on span "Rappi" at bounding box center [633, 345] width 75 height 16
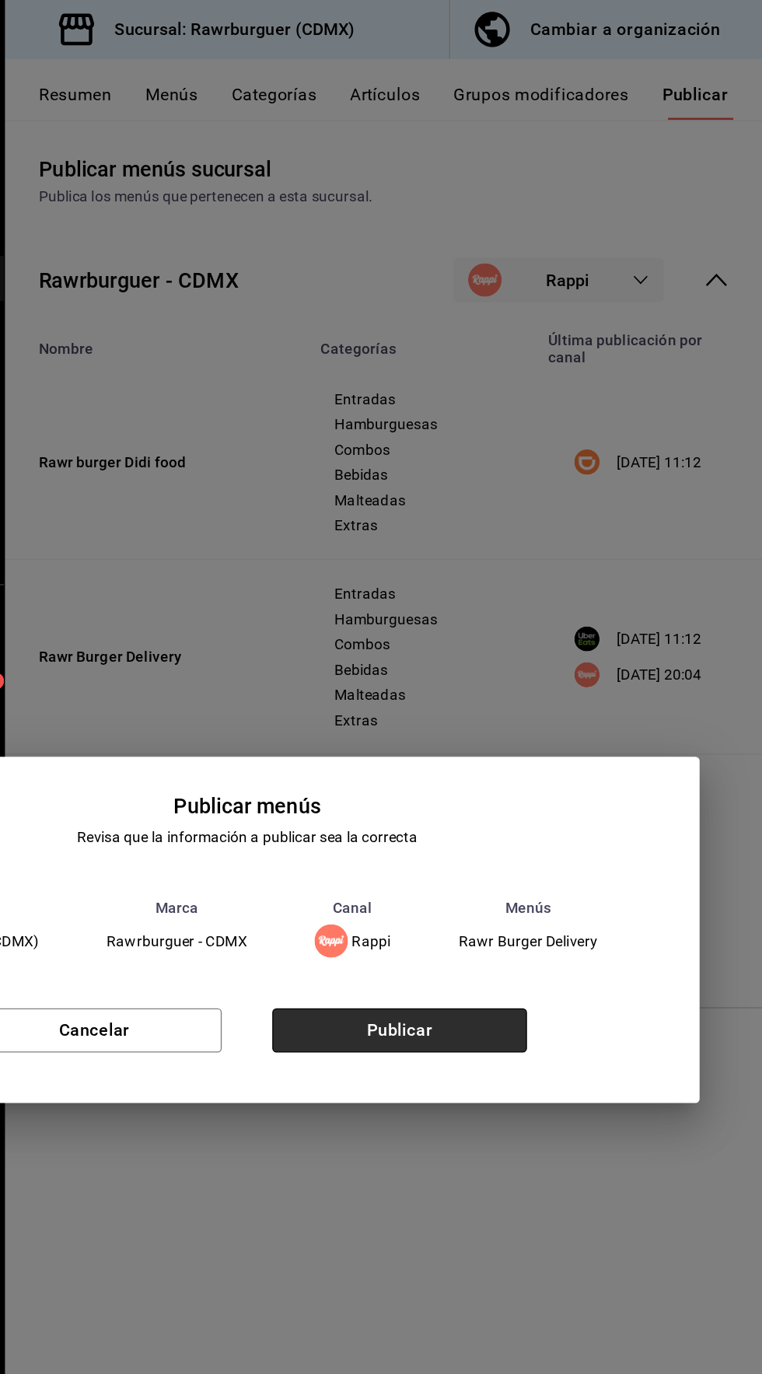
click at [490, 746] on button "Publicar" at bounding box center [494, 761] width 188 height 33
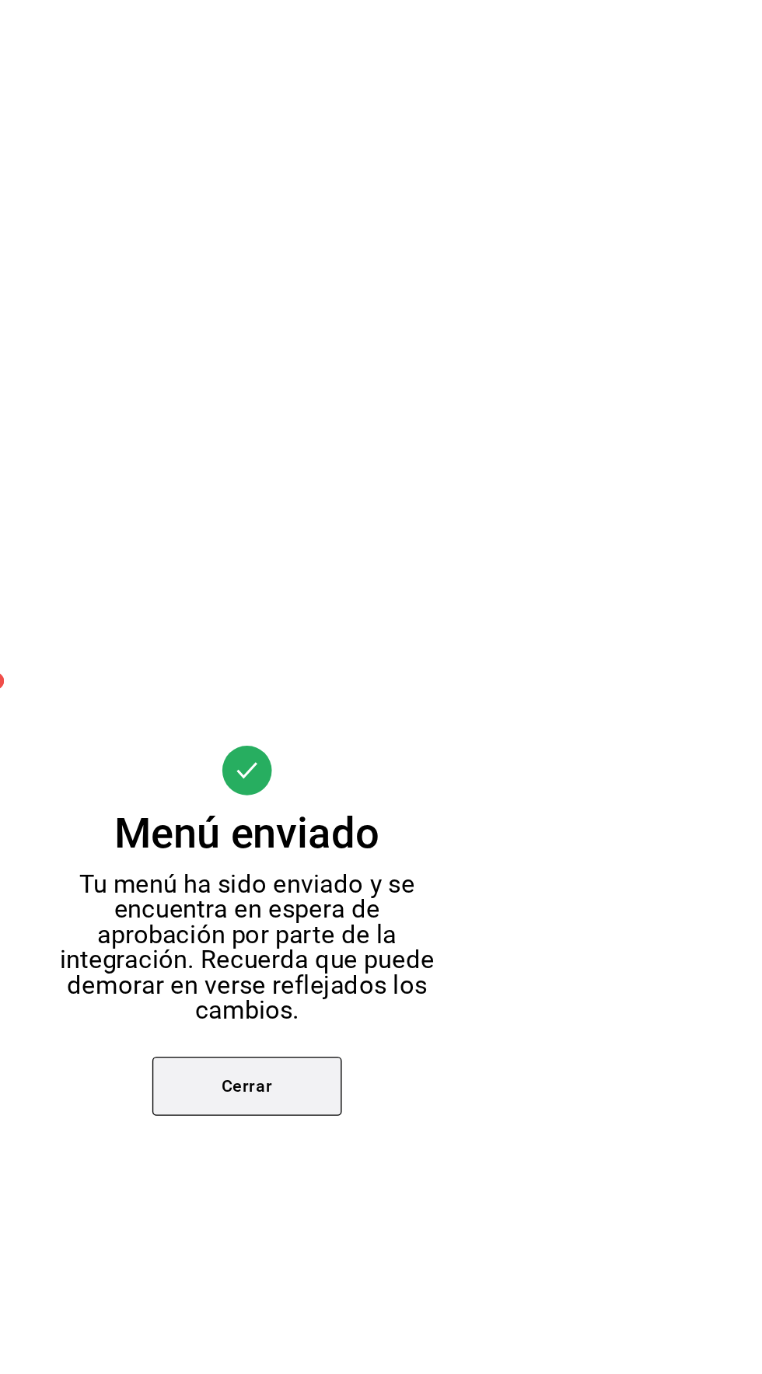
click at [374, 818] on button "Cerrar" at bounding box center [381, 802] width 140 height 44
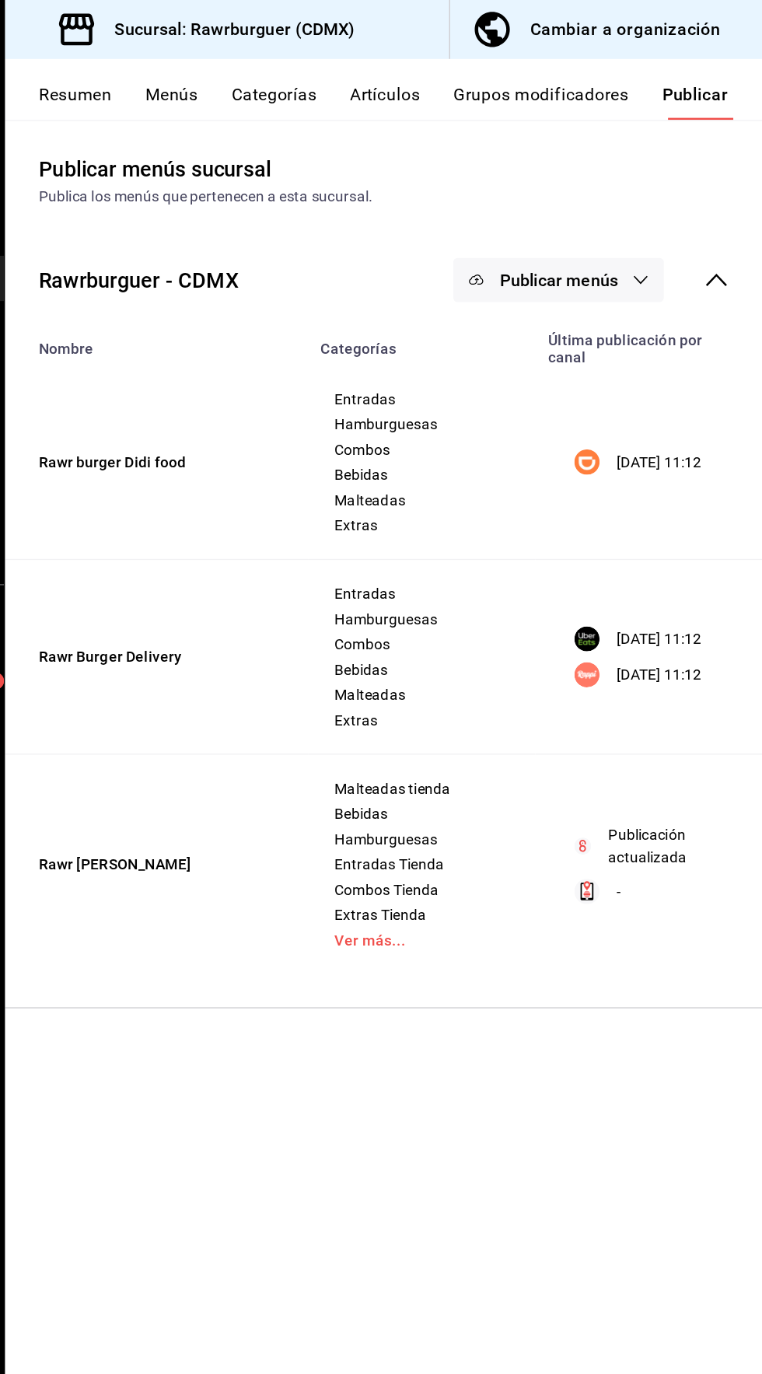
click at [326, 75] on button "Menús" at bounding box center [324, 75] width 39 height 26
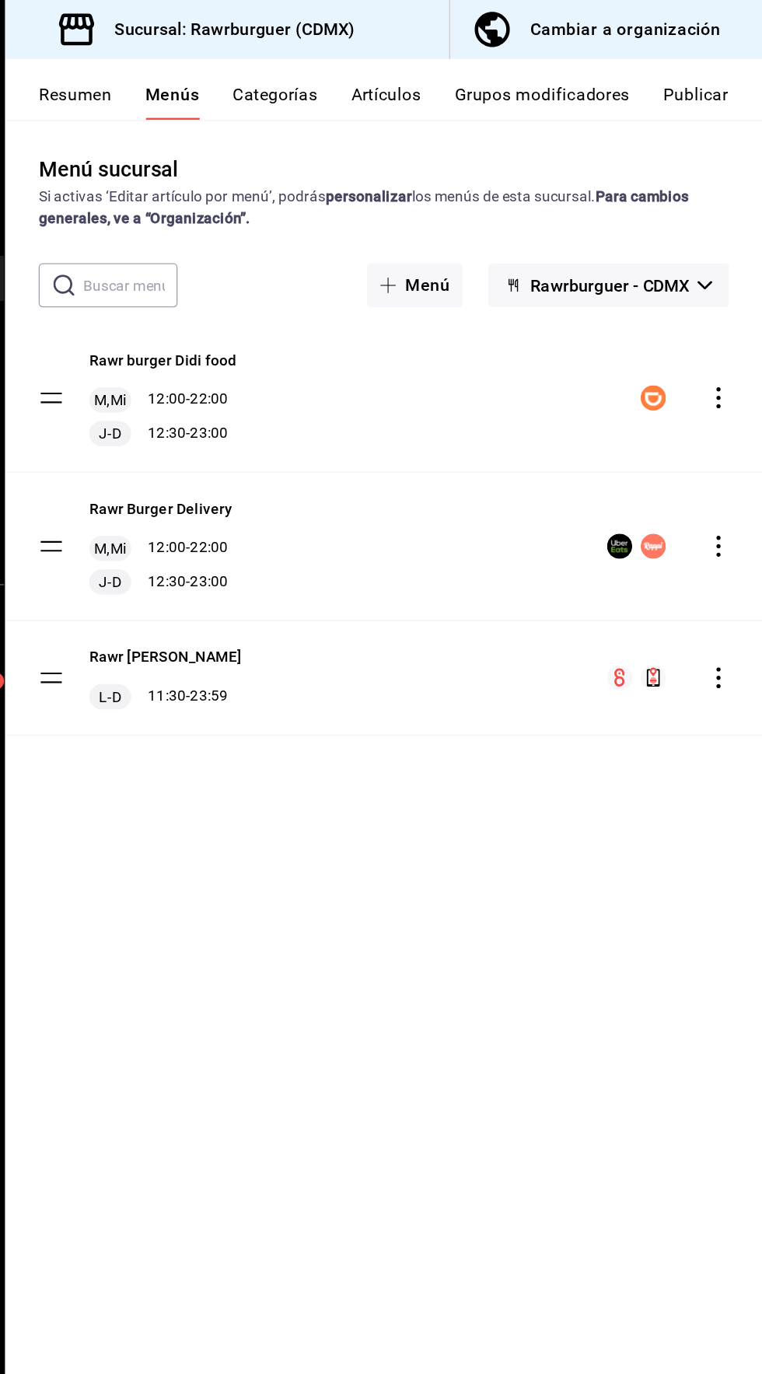
click at [721, 291] on icon "actions" at bounding box center [729, 294] width 16 height 16
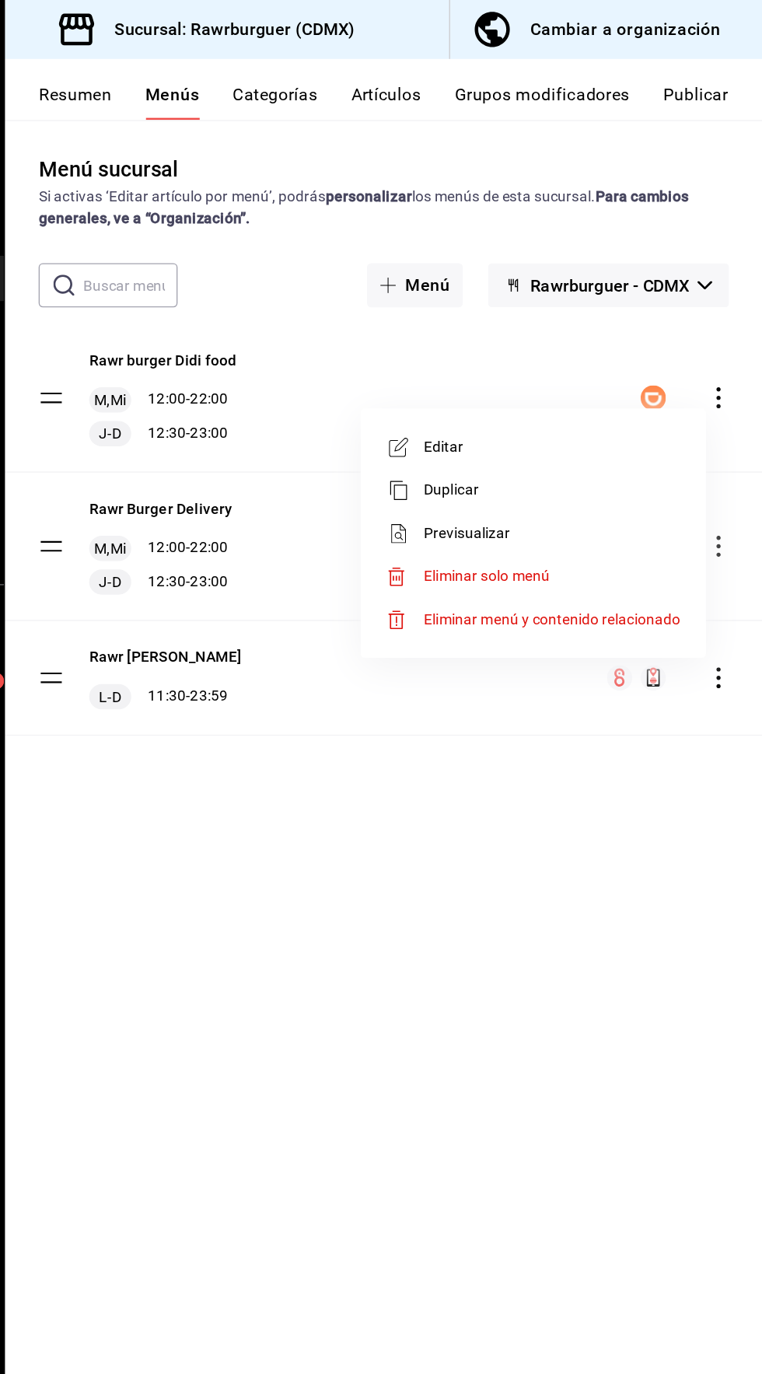
click at [563, 331] on span "Editar" at bounding box center [606, 330] width 190 height 16
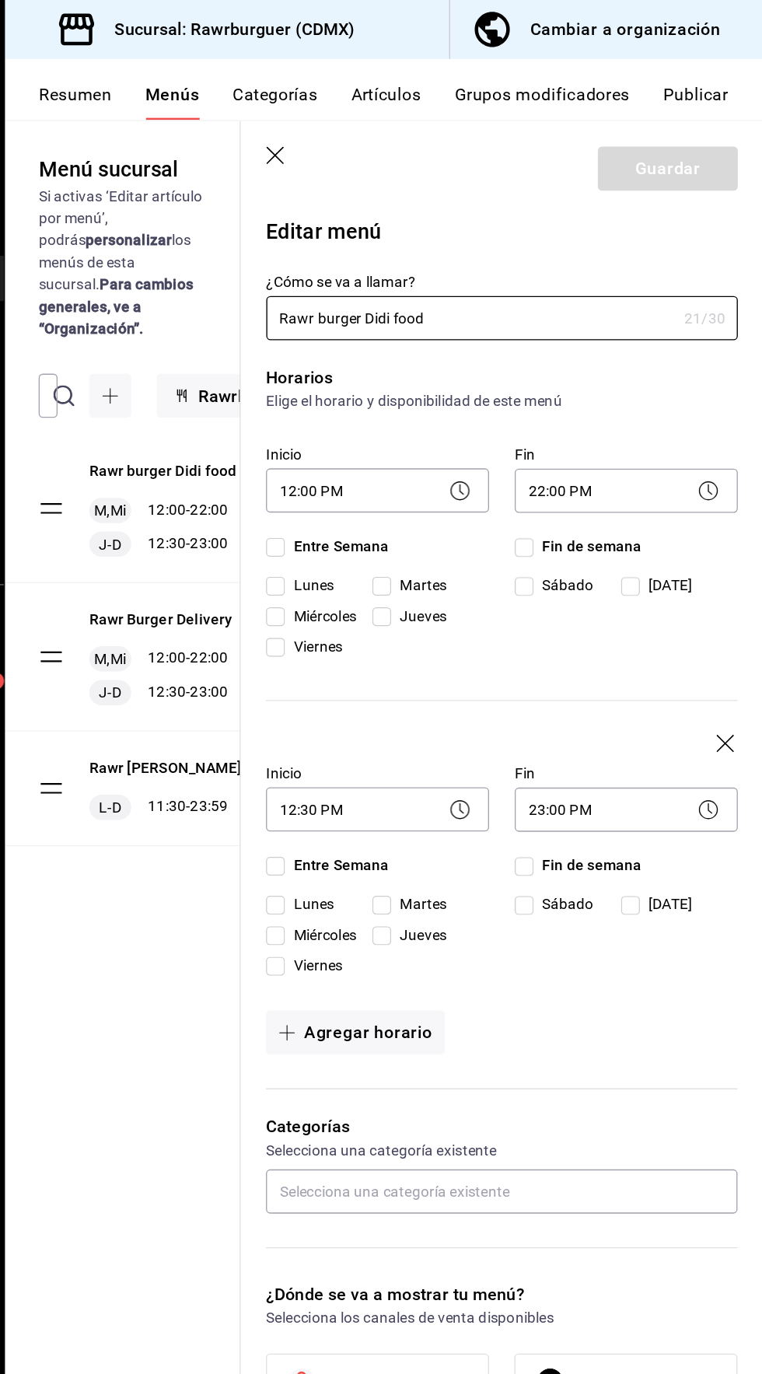
checkbox input "true"
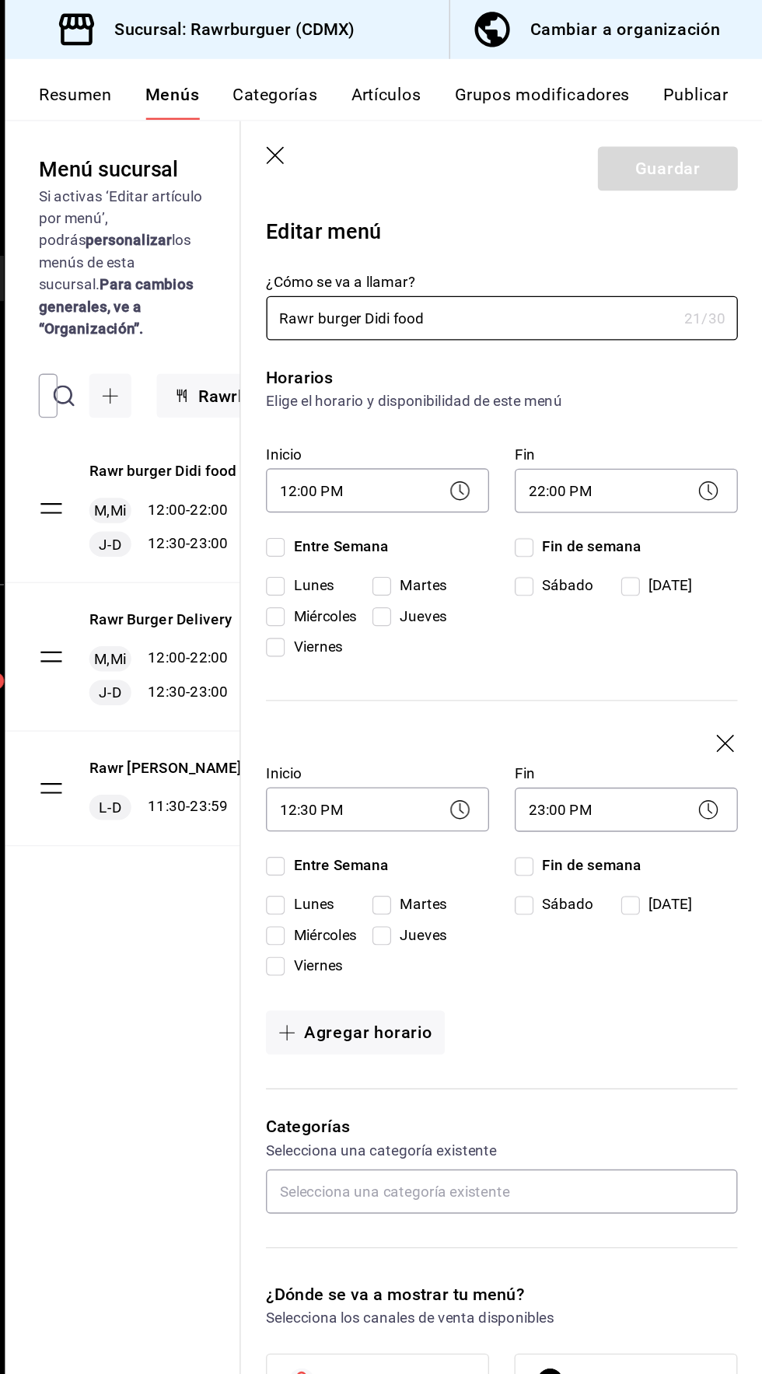
checkbox input "true"
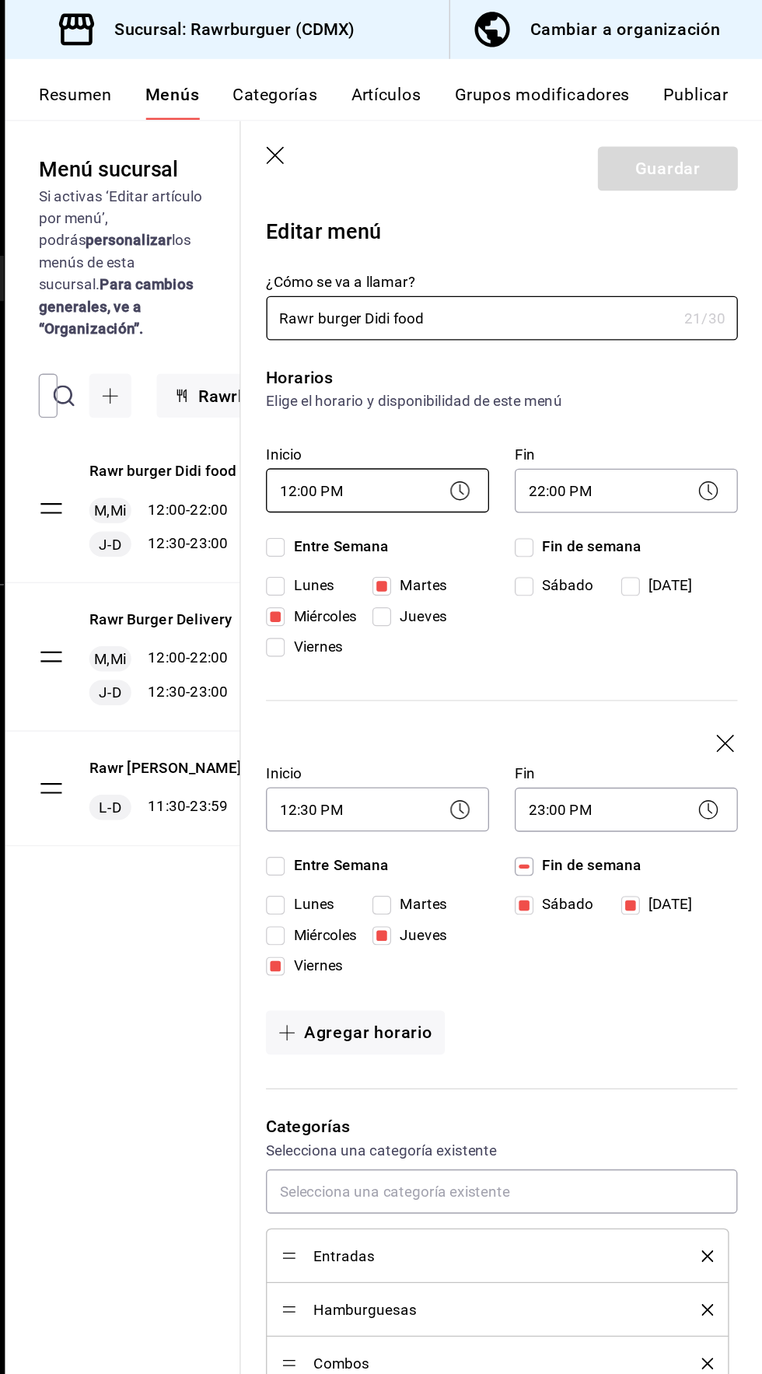
click at [424, 361] on body "Pregunta a Parrot AI Reportes Menú Configuración Personal Inventarios Facturaci…" at bounding box center [381, 687] width 762 height 1374
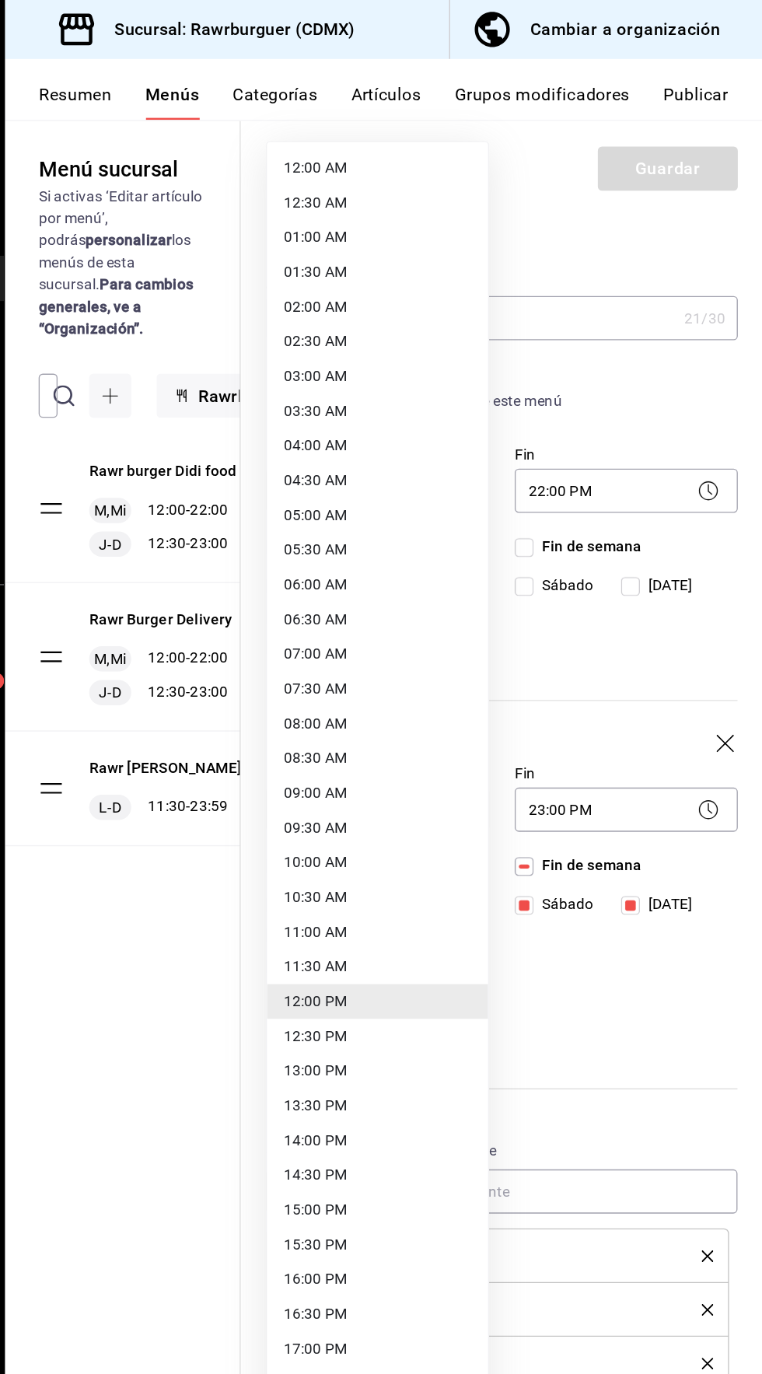
click at [323, 721] on div at bounding box center [381, 687] width 762 height 1374
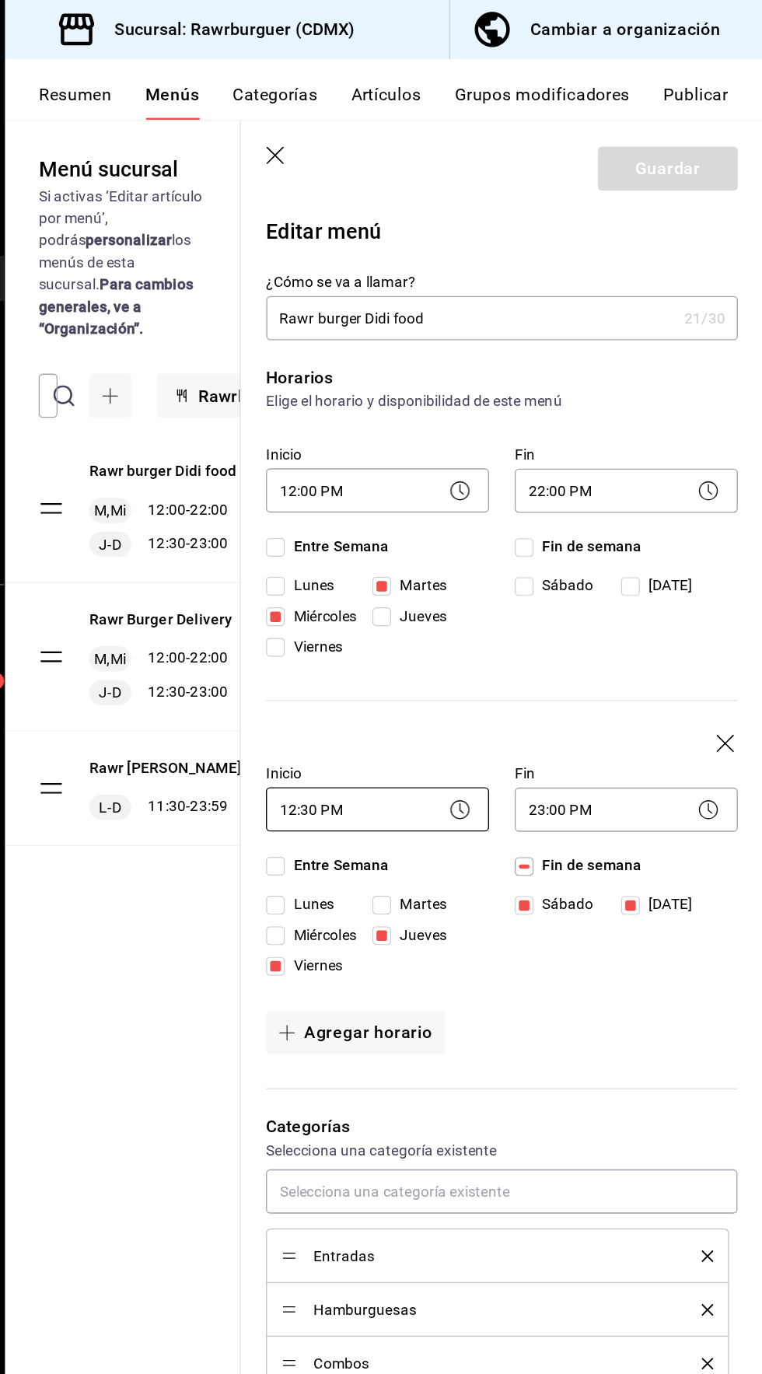
click at [438, 595] on body "Pregunta a Parrot AI Reportes Menú Configuración Personal Inventarios Facturaci…" at bounding box center [381, 687] width 762 height 1374
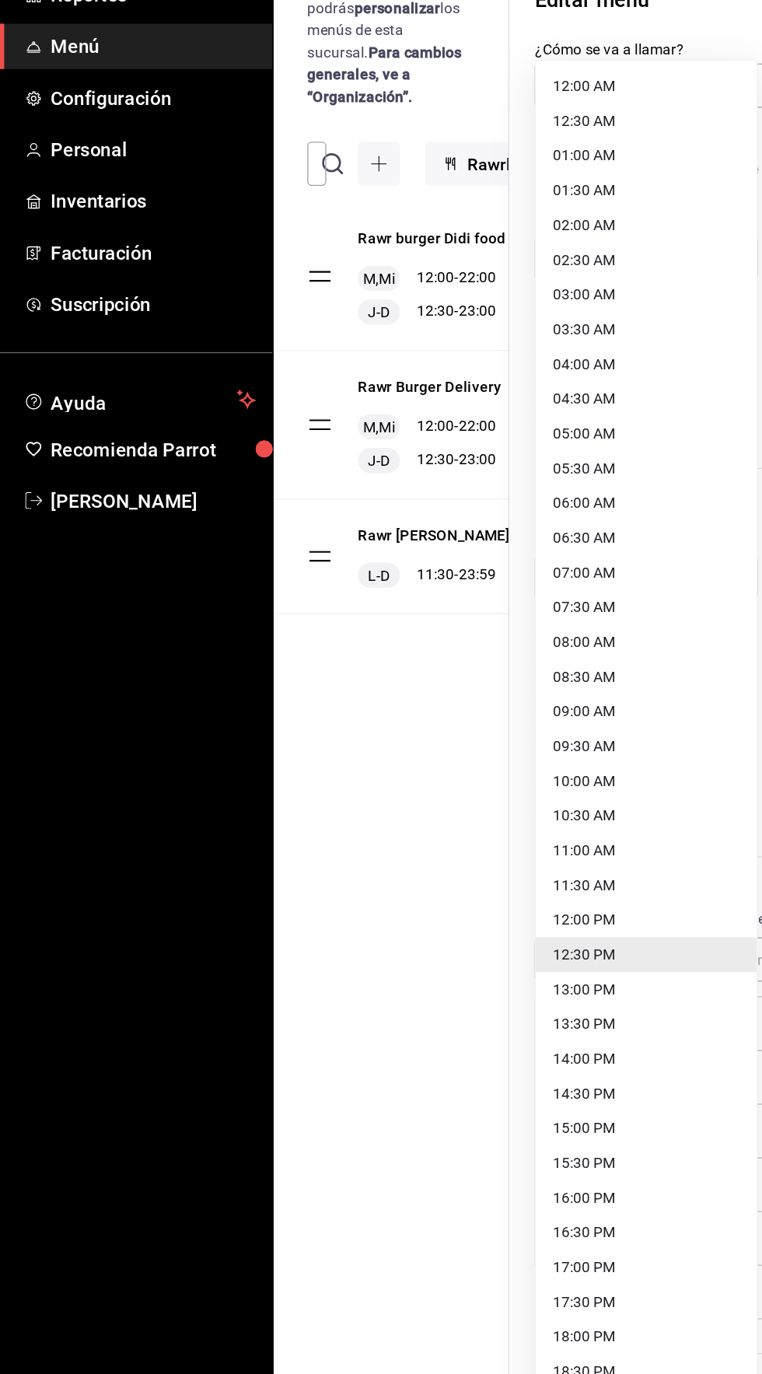
click at [420, 898] on li "13:00 PM" at bounding box center [477, 902] width 163 height 26
type input "13:00"
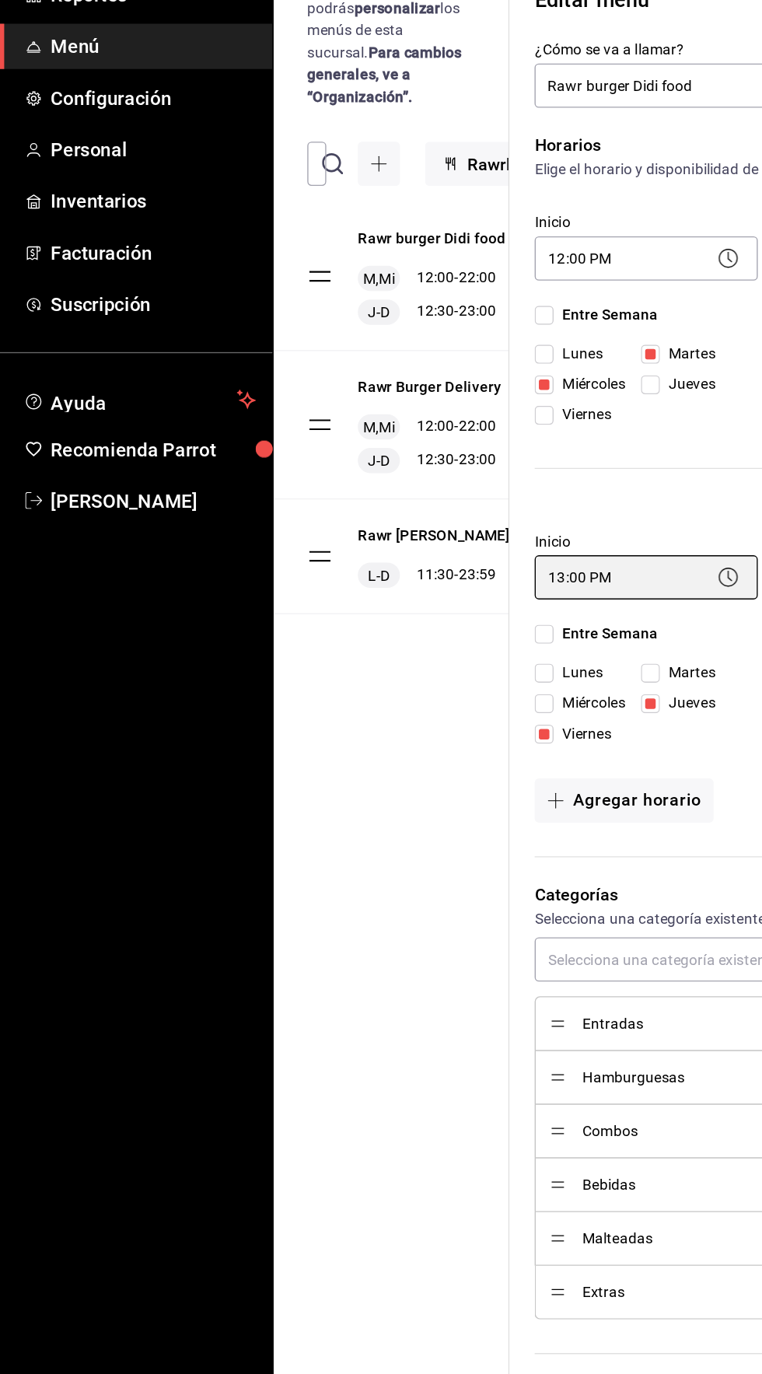
scroll to position [0, 115]
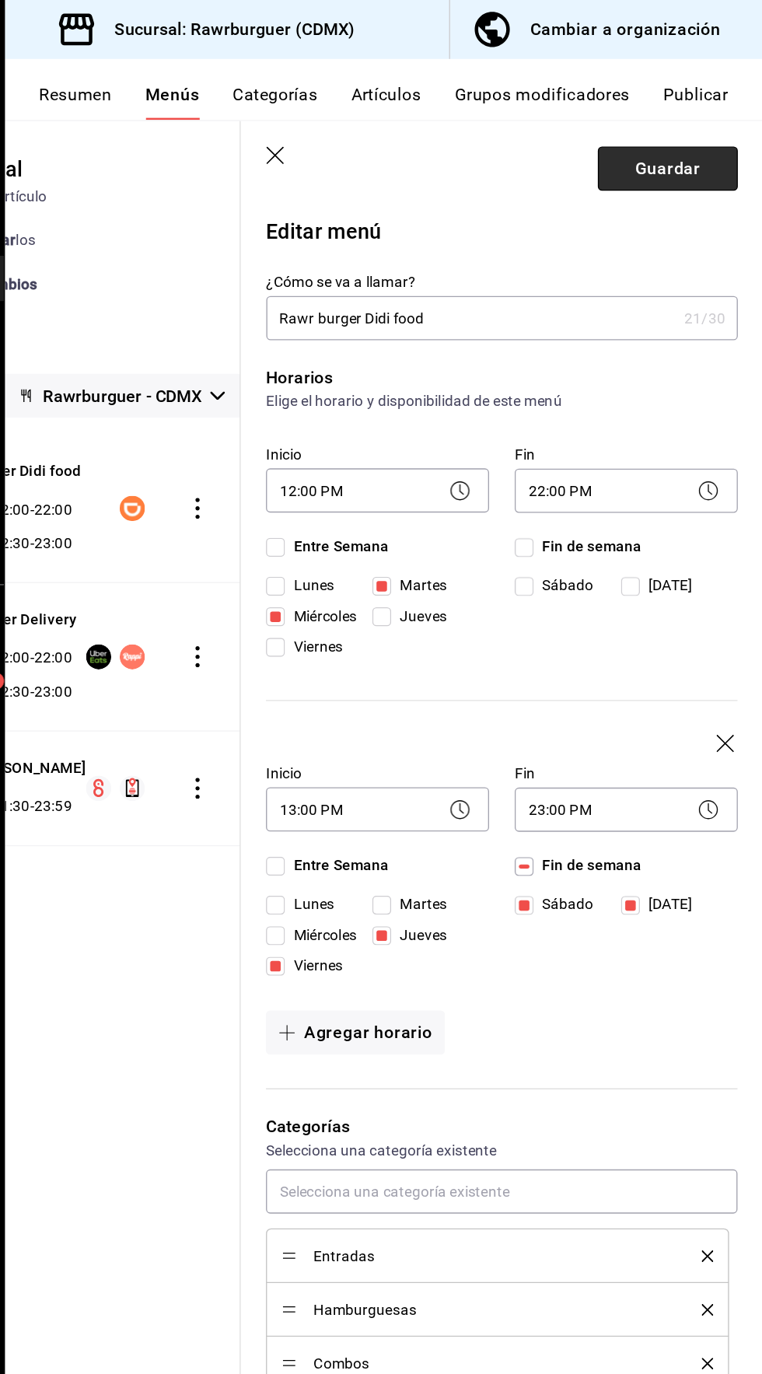
click at [697, 124] on button "Guardar" at bounding box center [691, 124] width 103 height 33
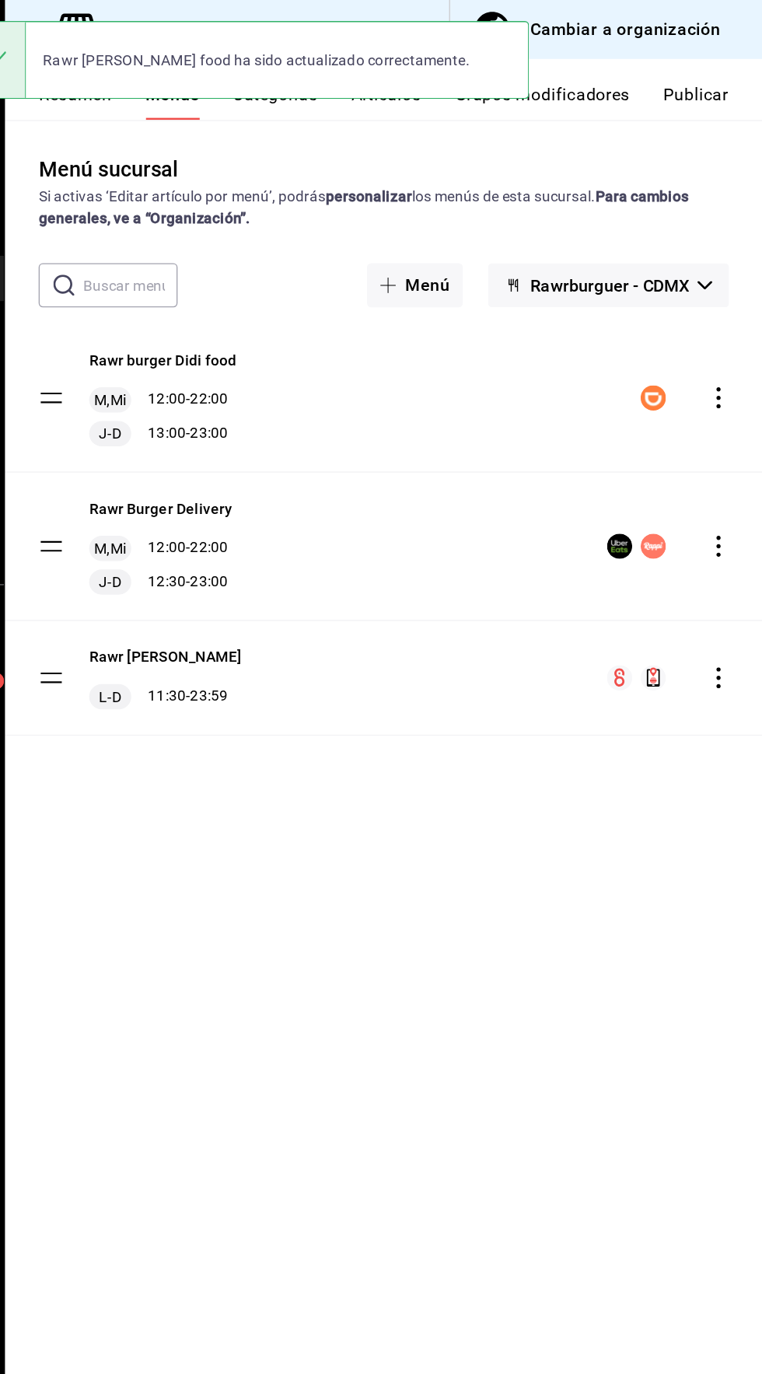
click at [724, 399] on icon "actions" at bounding box center [729, 404] width 16 height 16
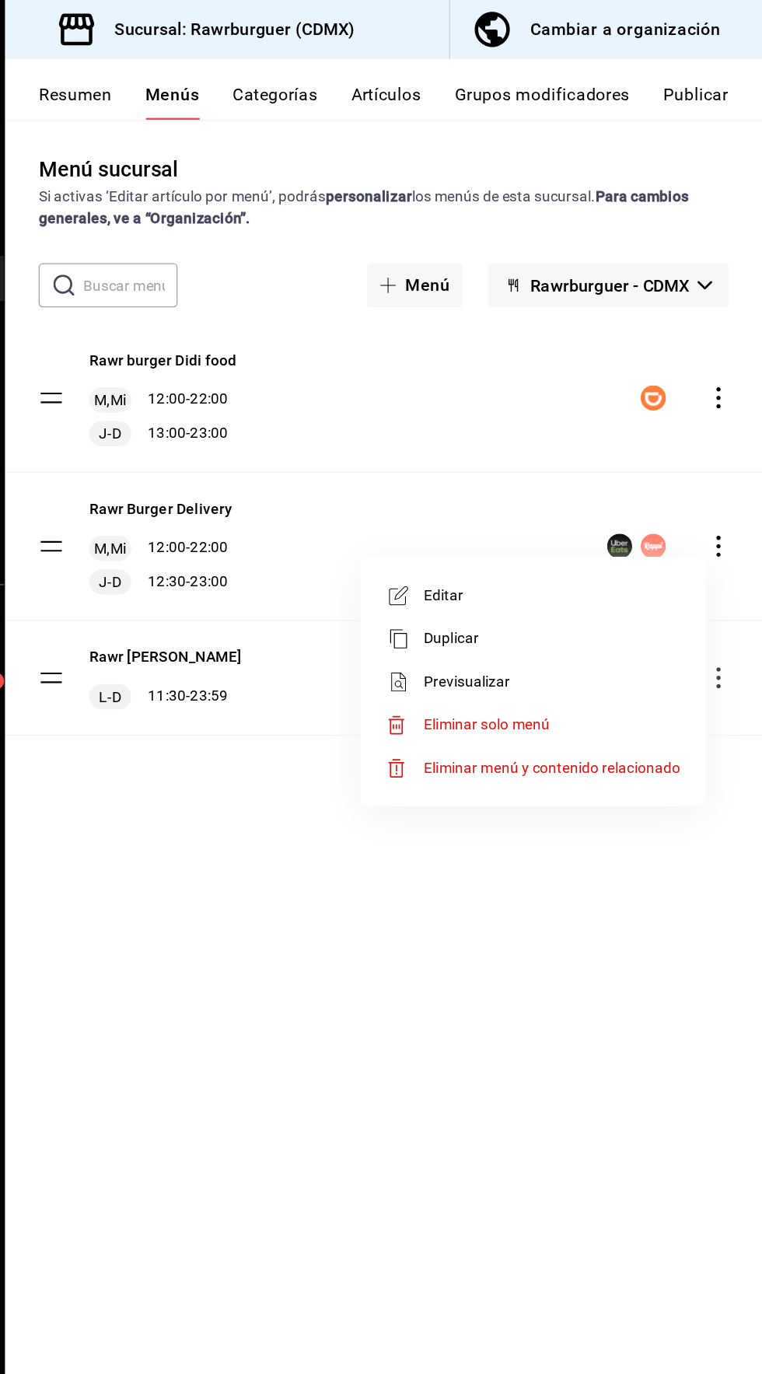
click at [620, 436] on span "Editar" at bounding box center [606, 439] width 190 height 16
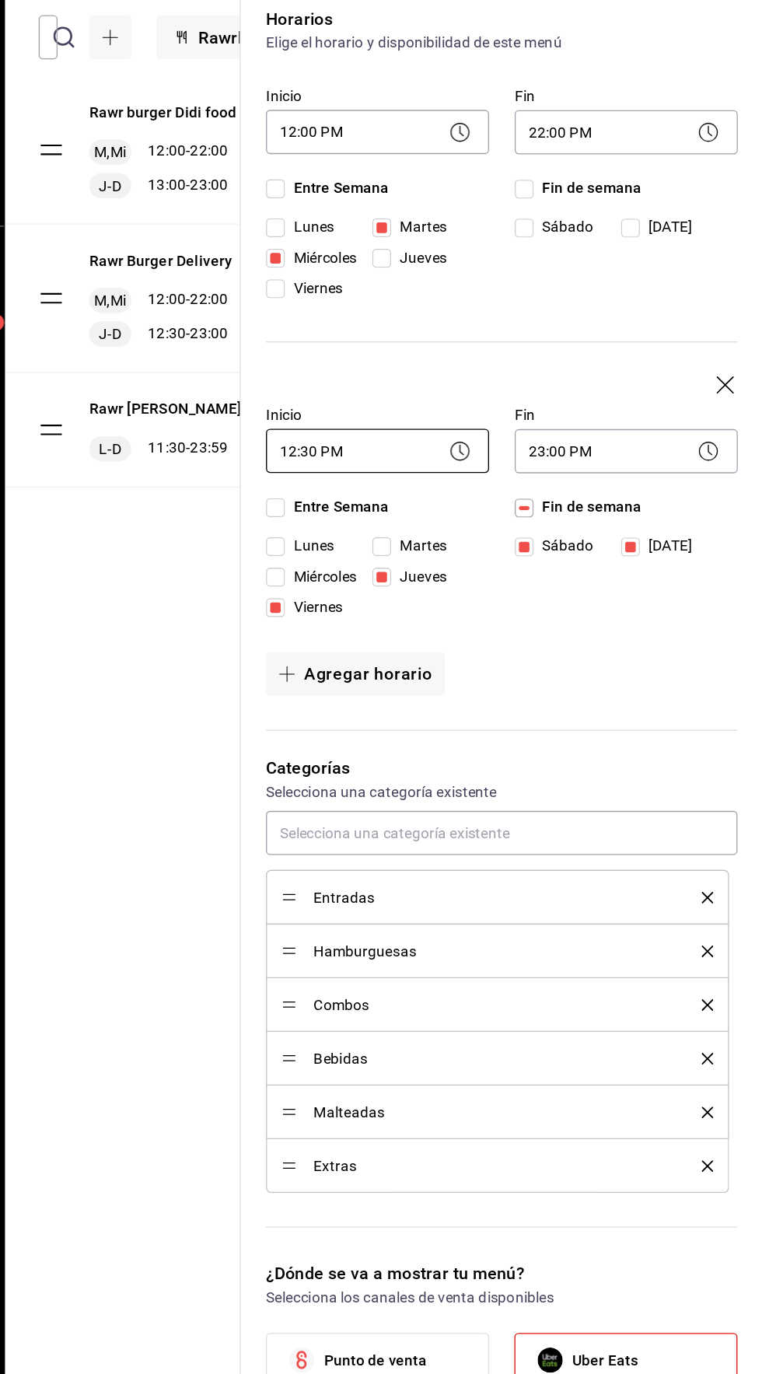
click at [465, 602] on body "Pregunta a Parrot AI Reportes Menú Configuración Personal Inventarios Facturaci…" at bounding box center [381, 687] width 762 height 1374
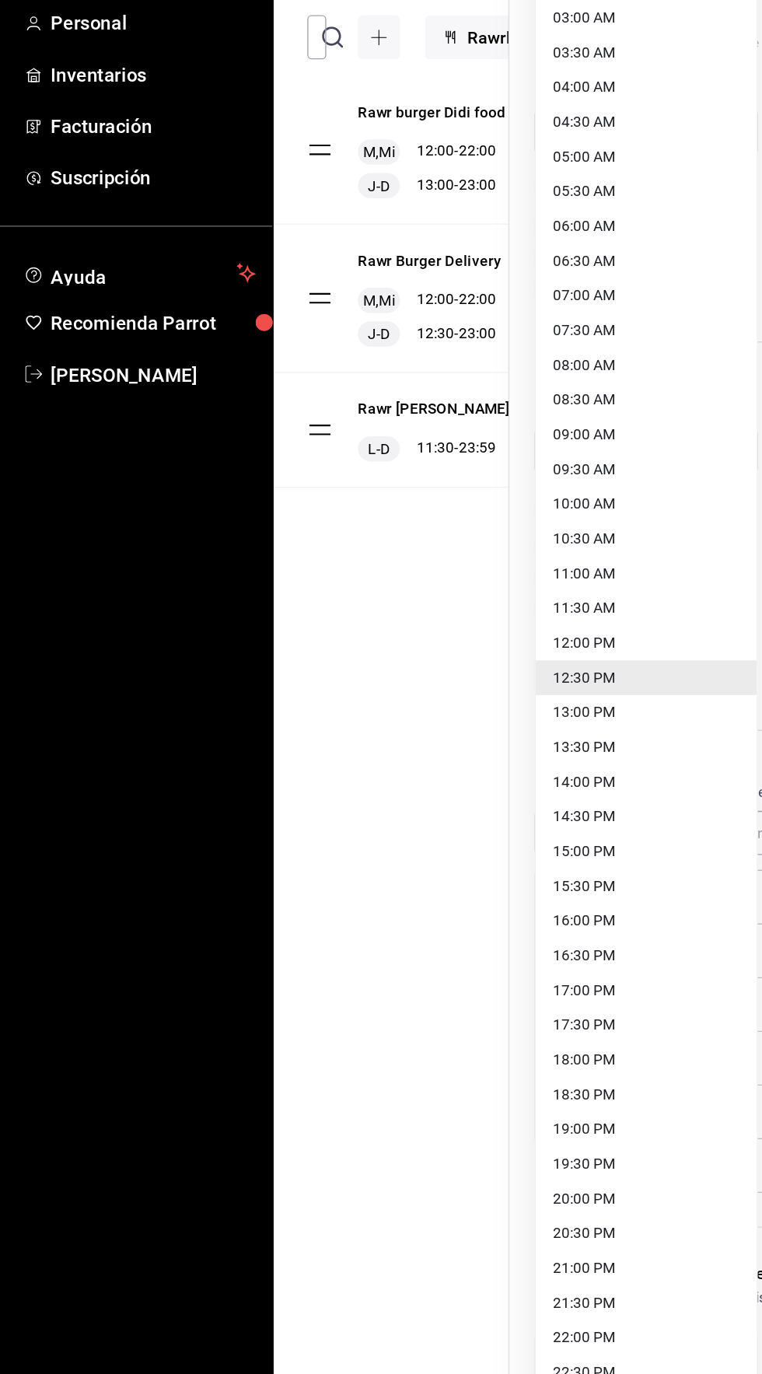
click at [458, 793] on li "13:00 PM" at bounding box center [477, 791] width 163 height 26
type input "13:00"
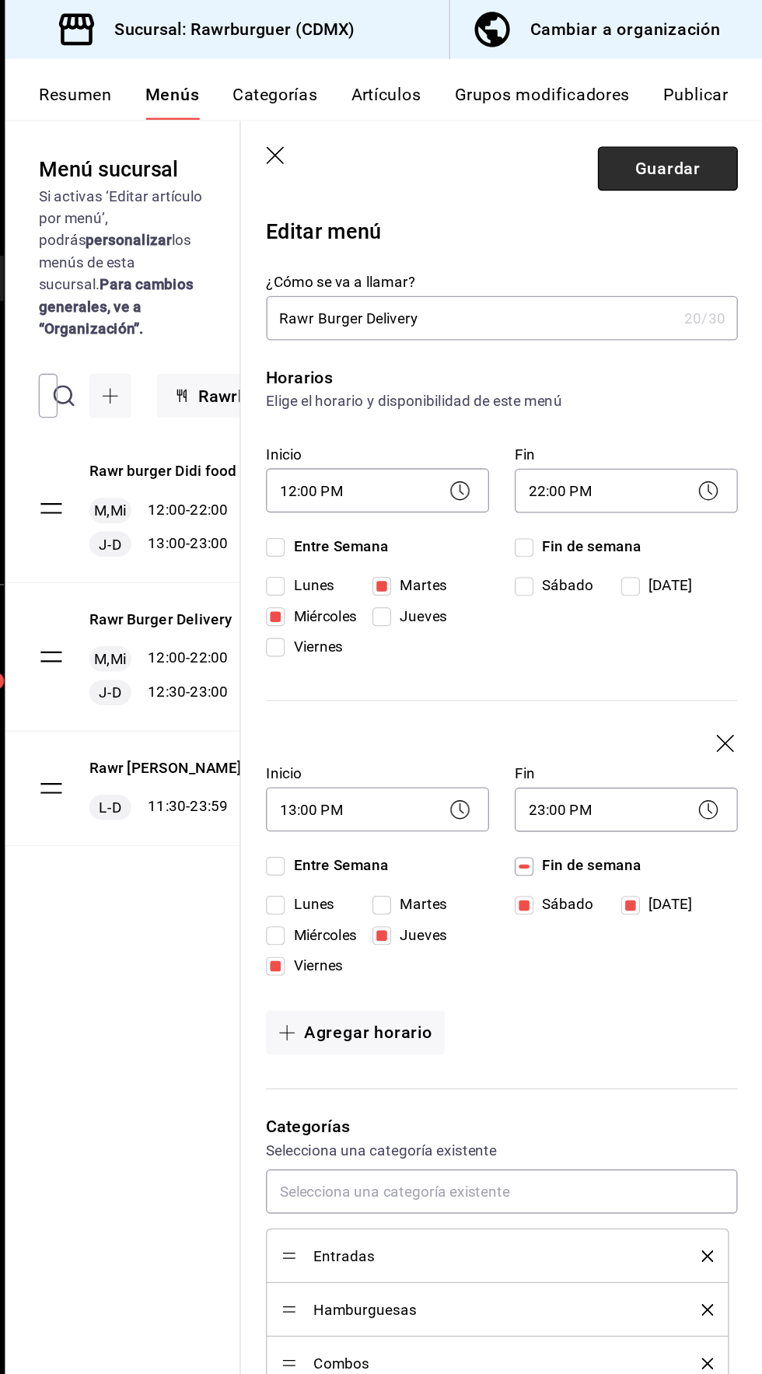
click at [700, 124] on button "Guardar" at bounding box center [691, 124] width 103 height 33
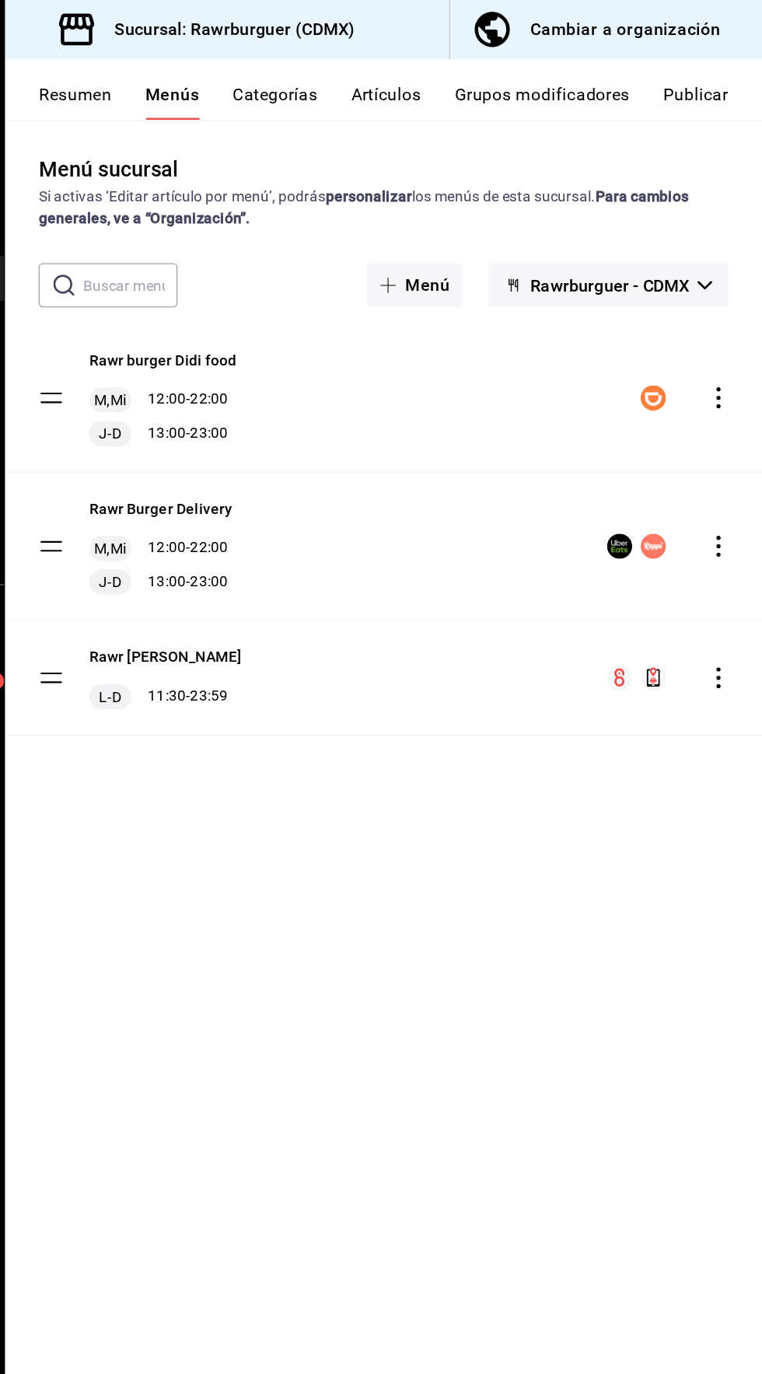
click at [706, 83] on button "Publicar" at bounding box center [712, 75] width 48 height 26
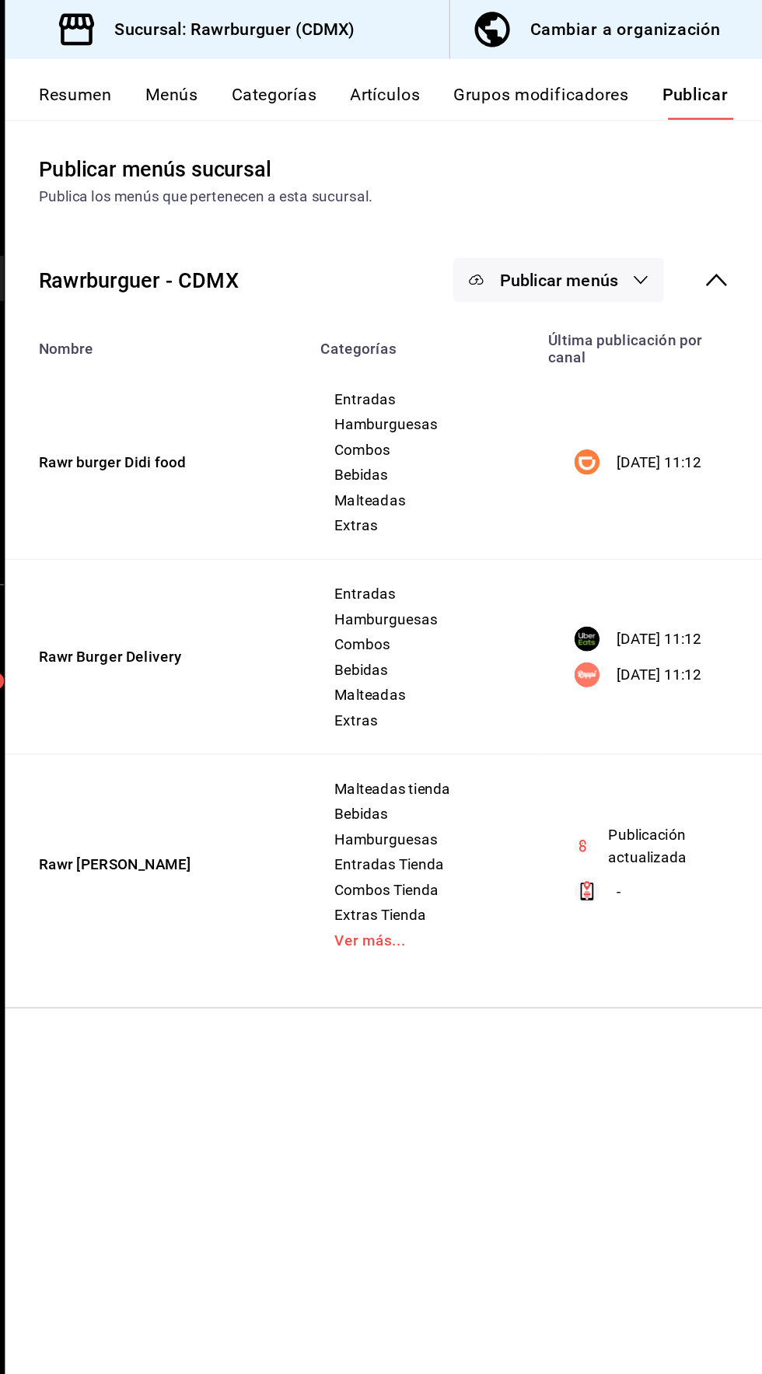
click at [672, 206] on icon "button" at bounding box center [671, 207] width 12 height 12
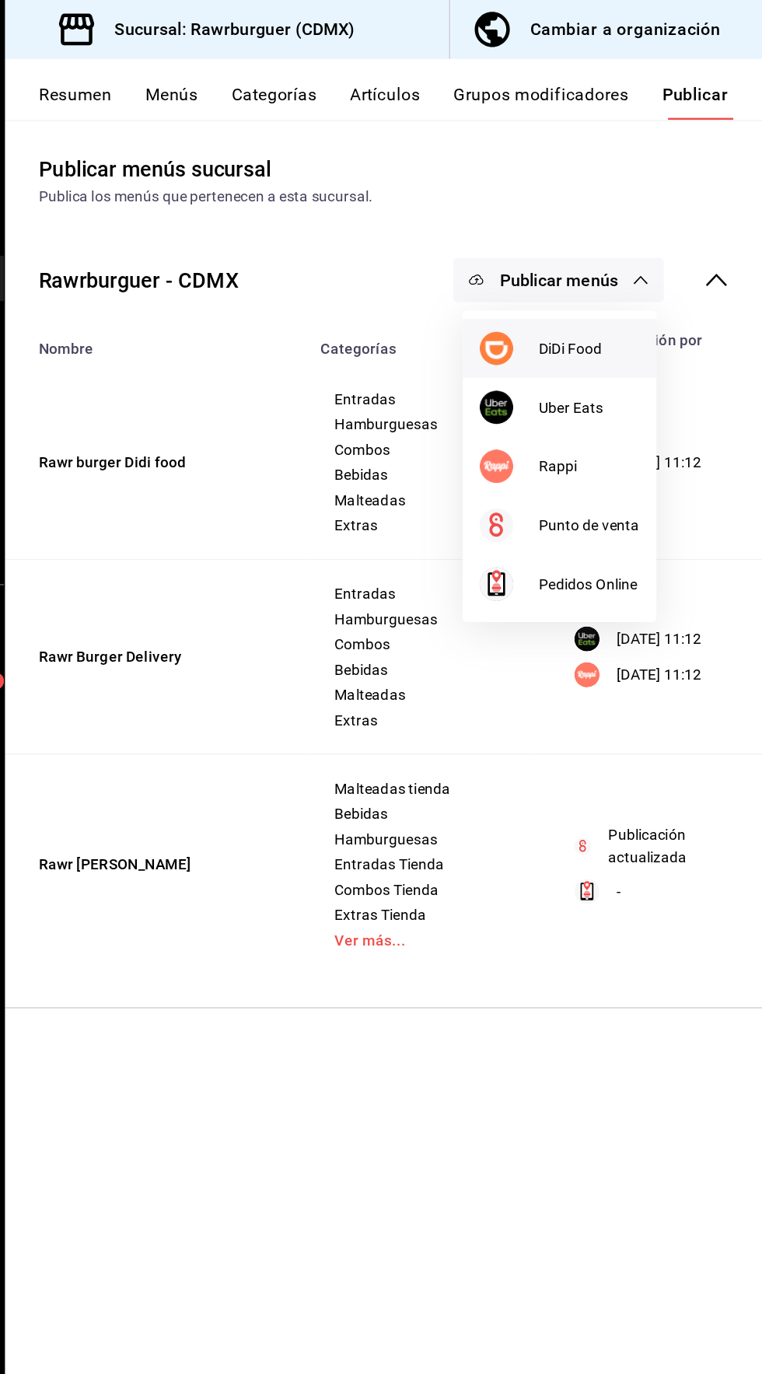
click at [592, 263] on div at bounding box center [575, 257] width 44 height 25
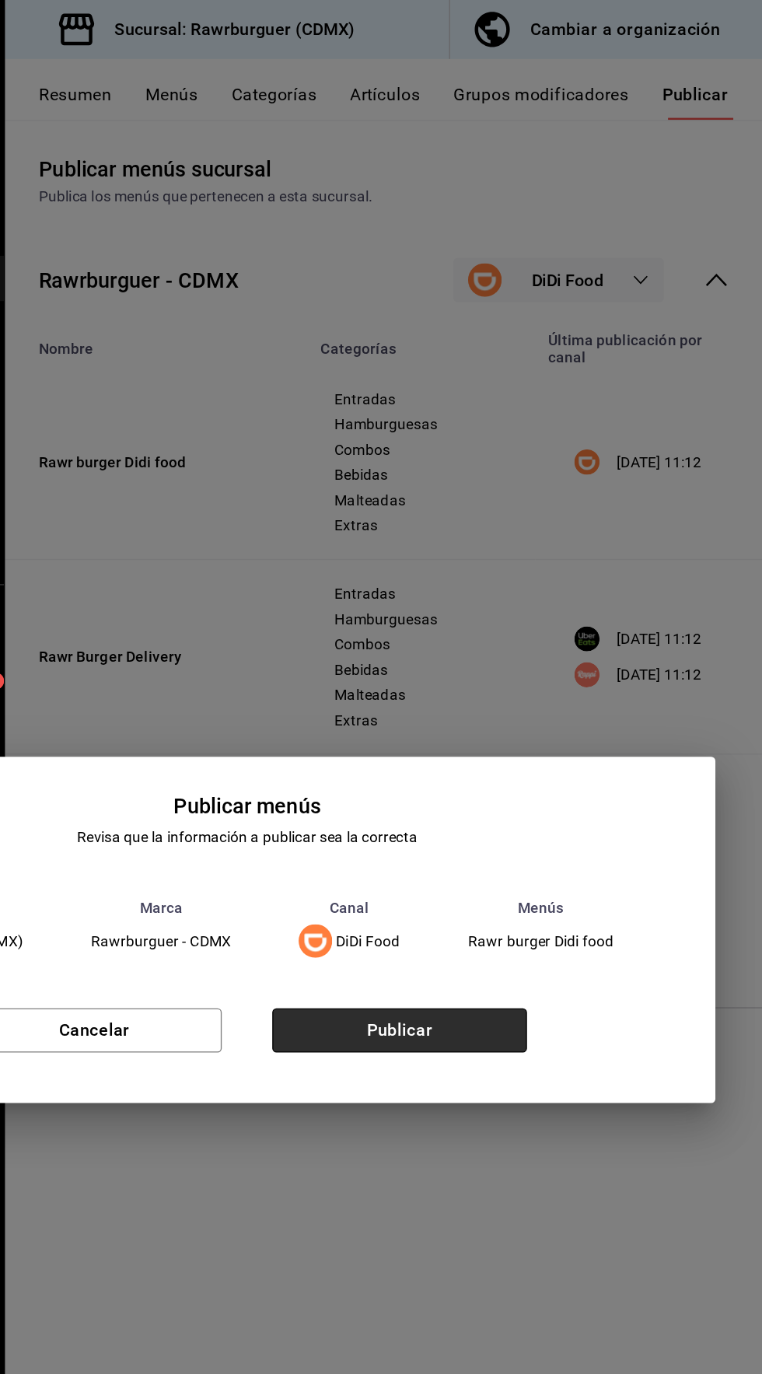
click at [512, 763] on button "Publicar" at bounding box center [494, 761] width 188 height 33
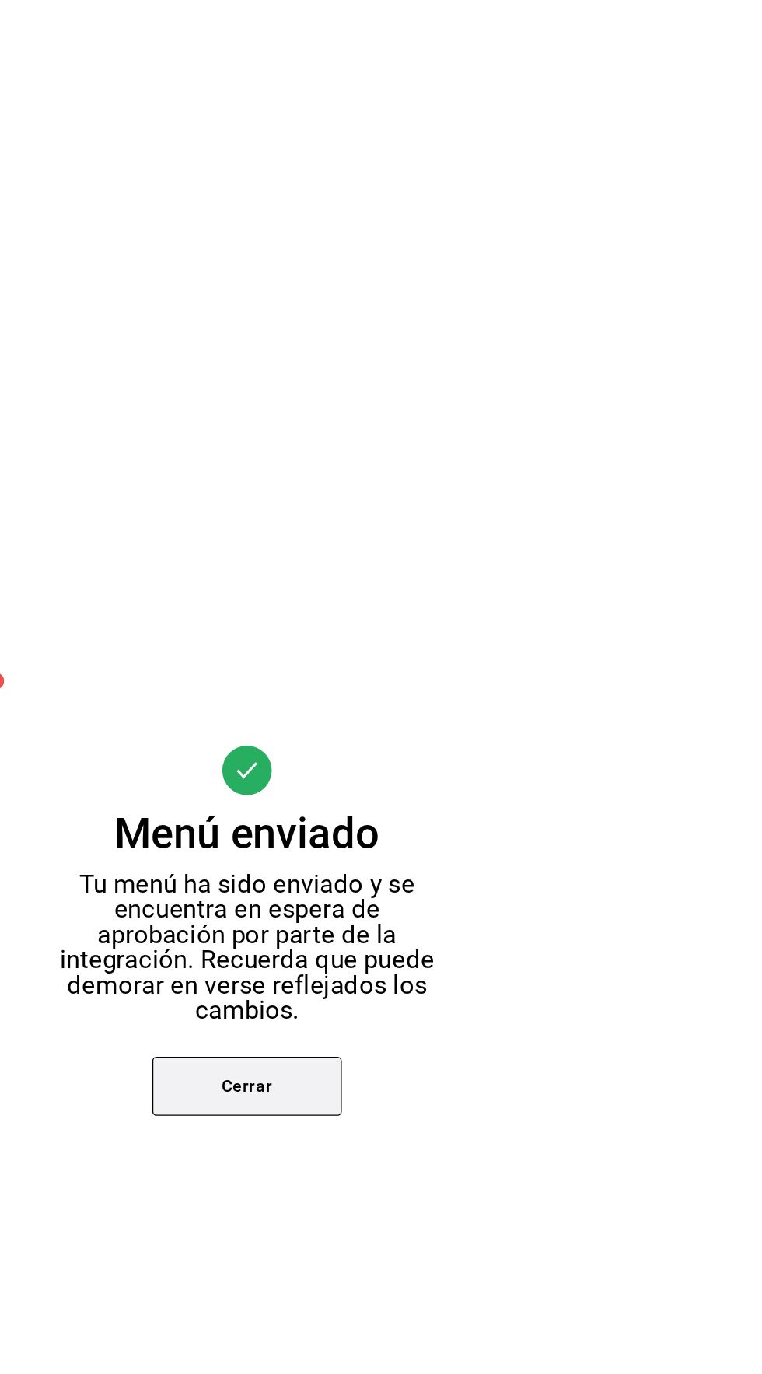
click at [361, 794] on button "Cerrar" at bounding box center [381, 802] width 140 height 44
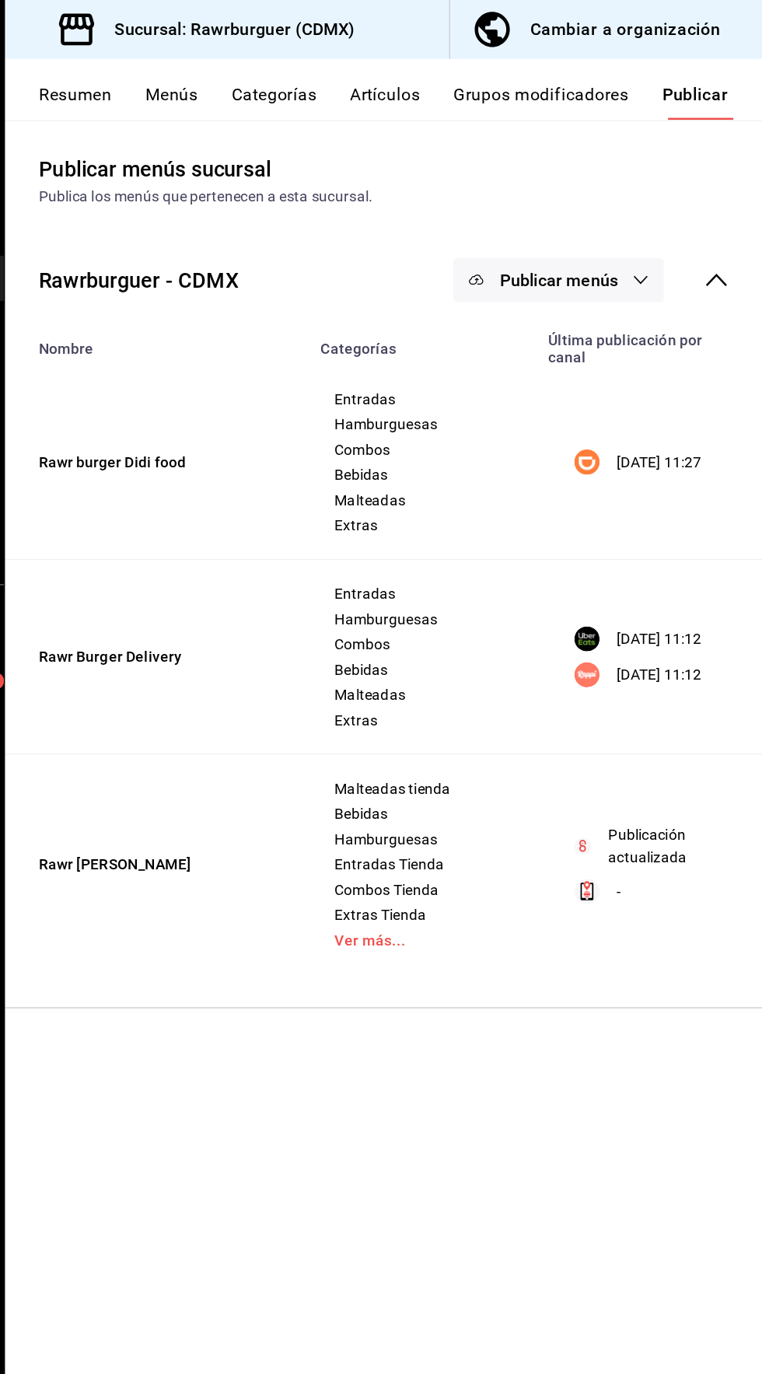
click at [657, 194] on button "Publicar menús" at bounding box center [610, 206] width 155 height 33
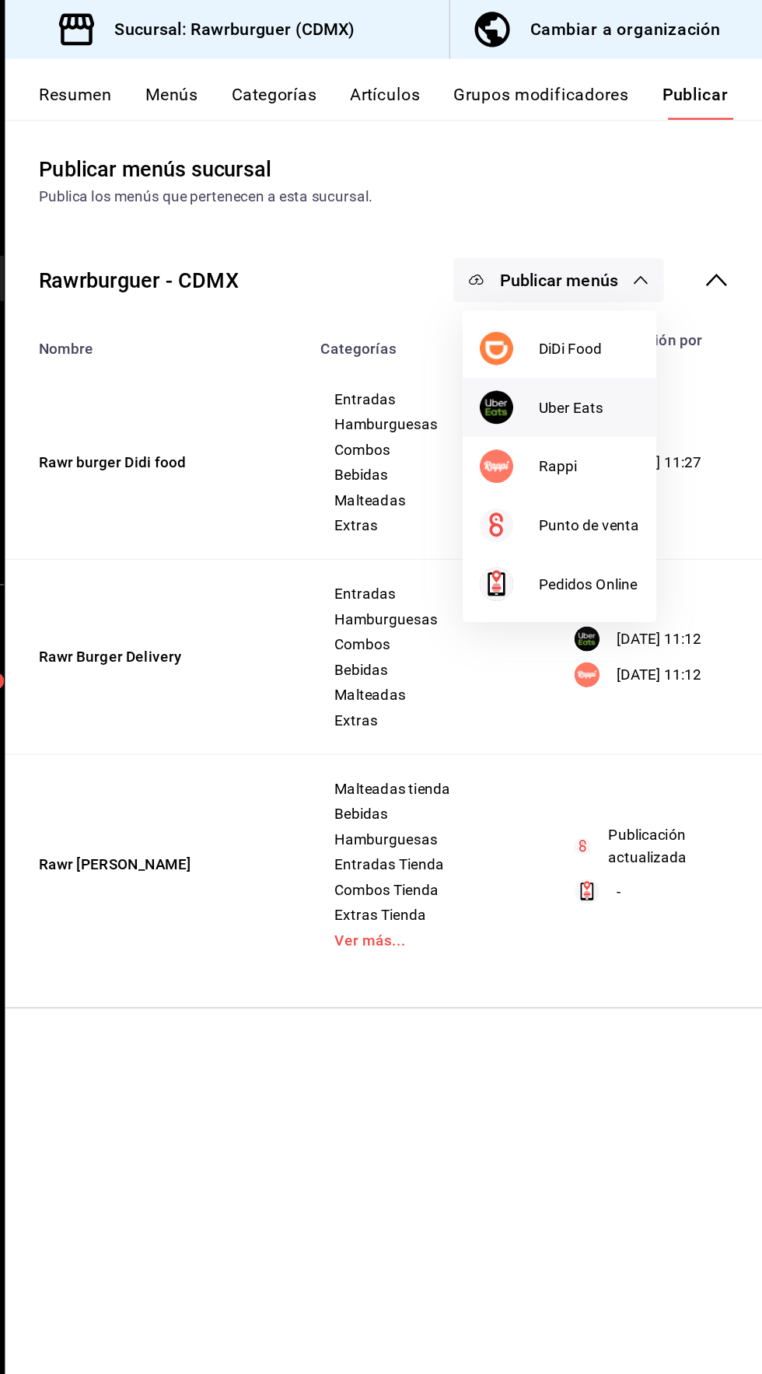
click at [637, 293] on span "Uber Eats" at bounding box center [633, 301] width 75 height 16
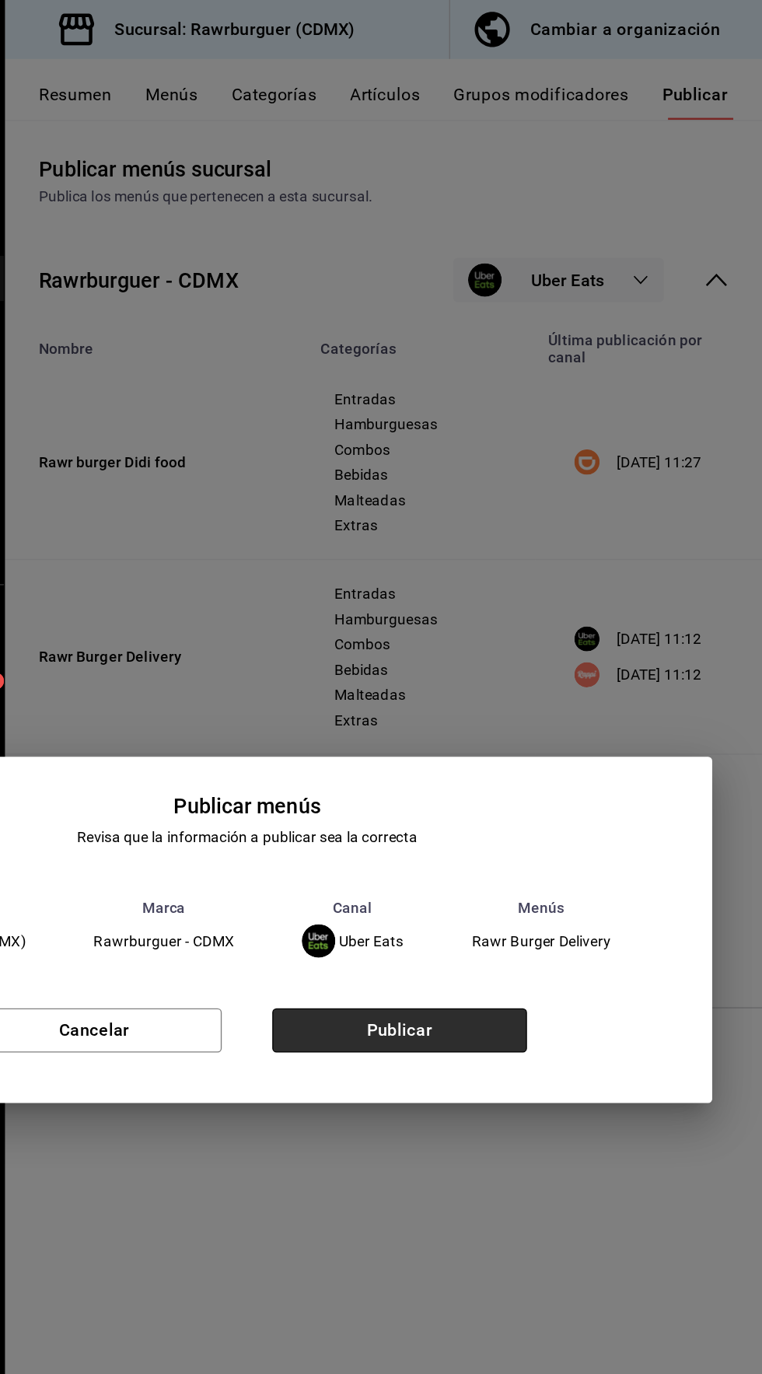
click at [472, 762] on button "Publicar" at bounding box center [494, 761] width 188 height 33
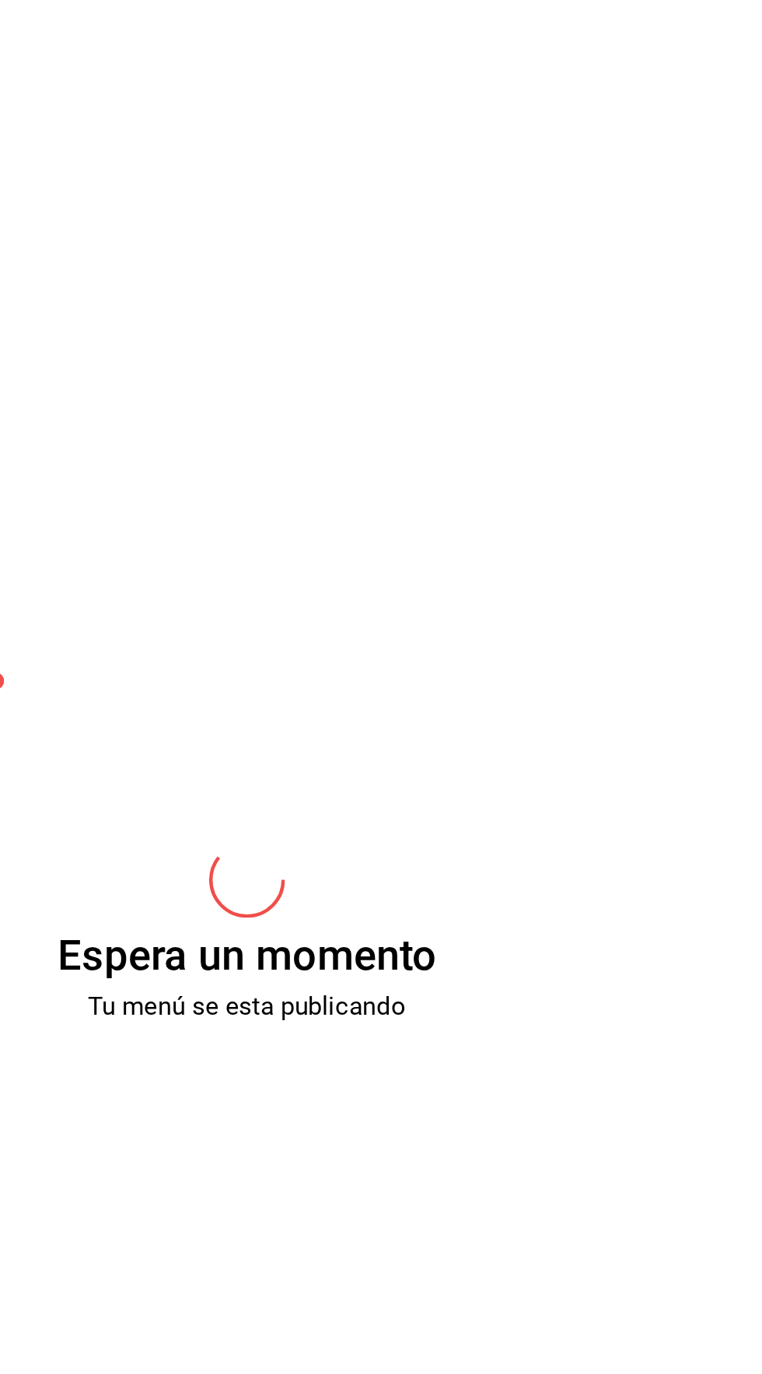
click at [475, 750] on div "Tu menú se esta publicando" at bounding box center [381, 743] width 290 height 19
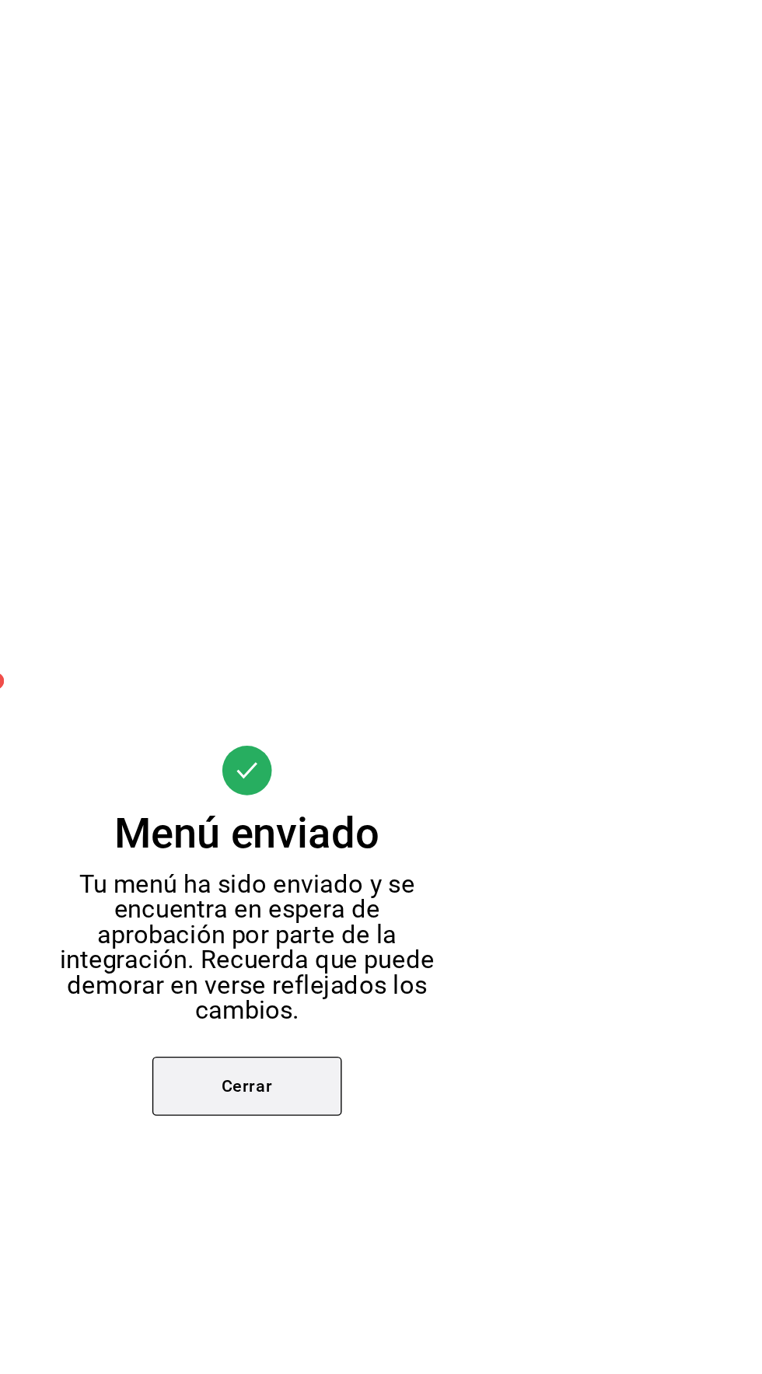
click at [379, 812] on button "Cerrar" at bounding box center [381, 802] width 140 height 44
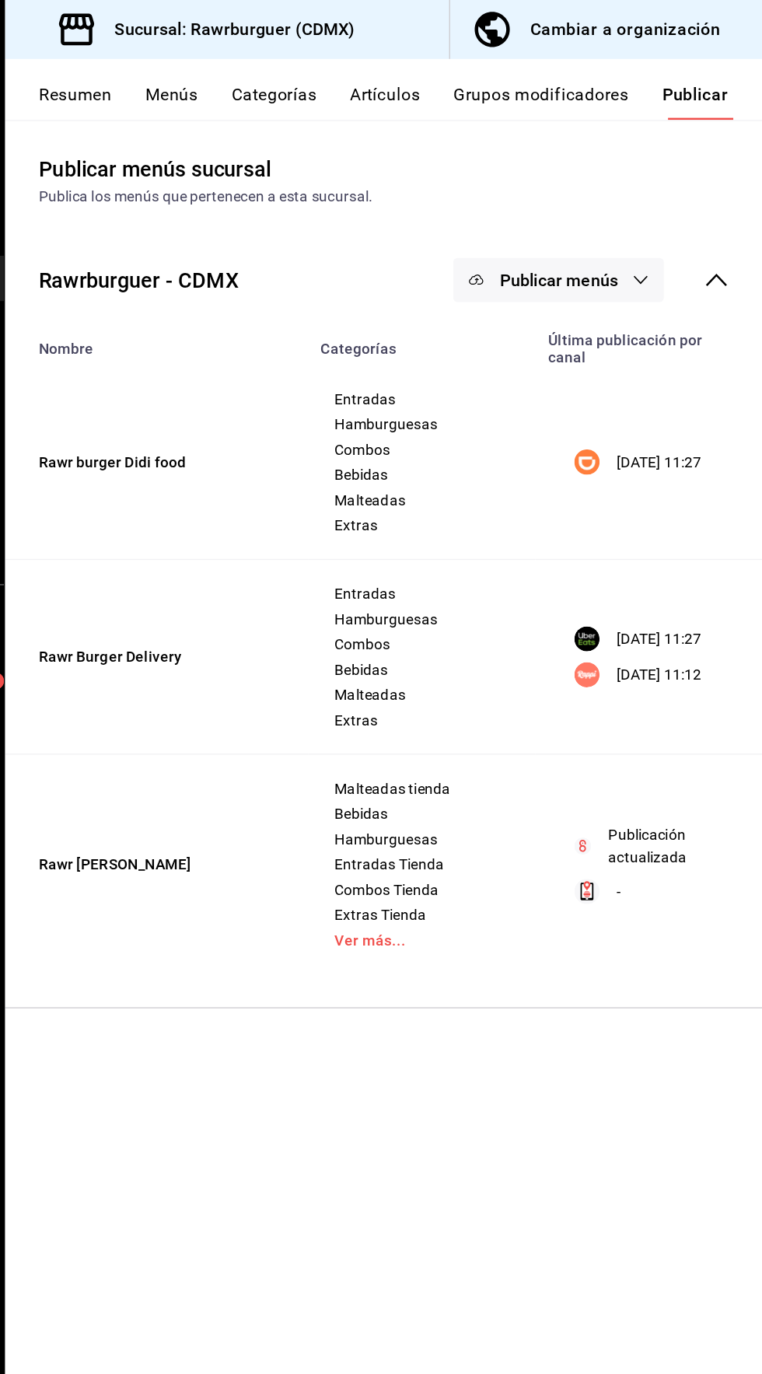
click at [597, 220] on button "Publicar menús" at bounding box center [610, 206] width 155 height 33
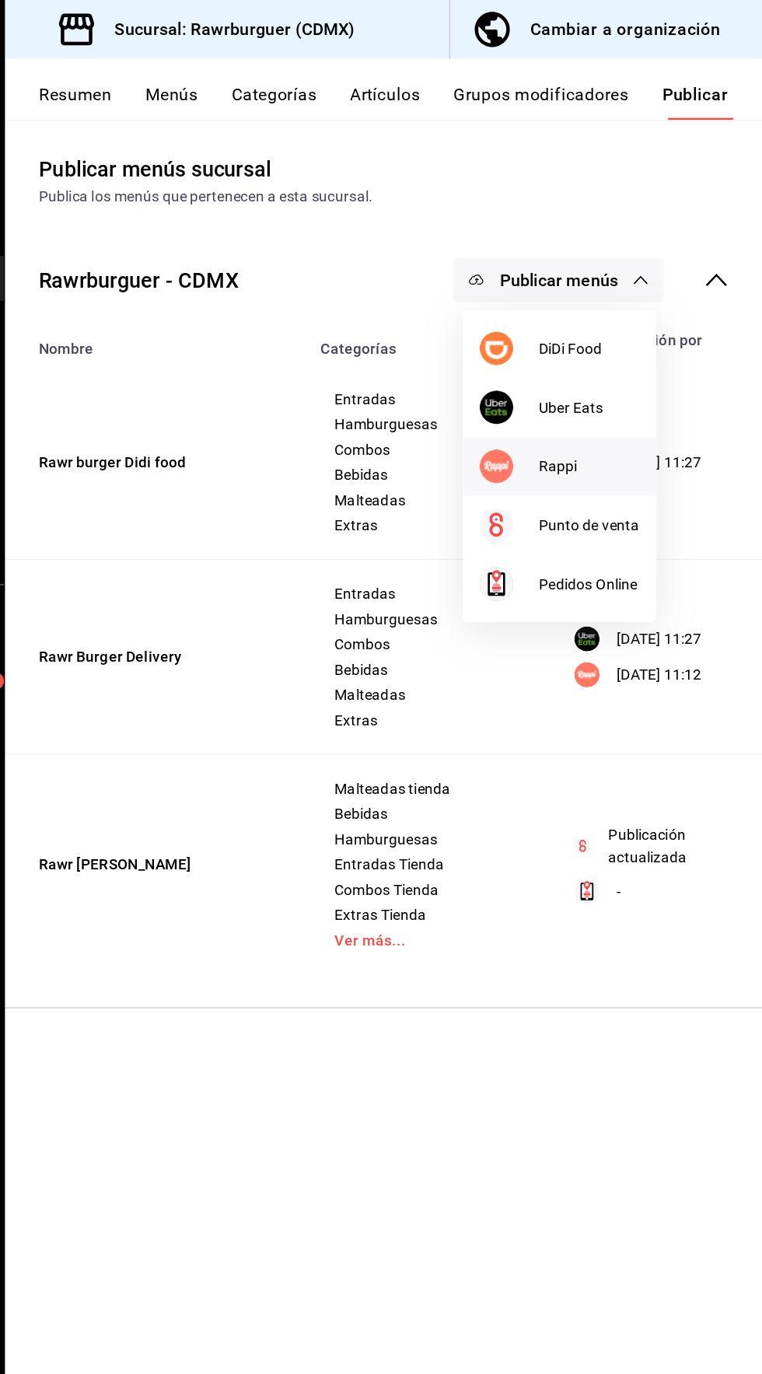
click at [589, 338] on div at bounding box center [575, 344] width 44 height 25
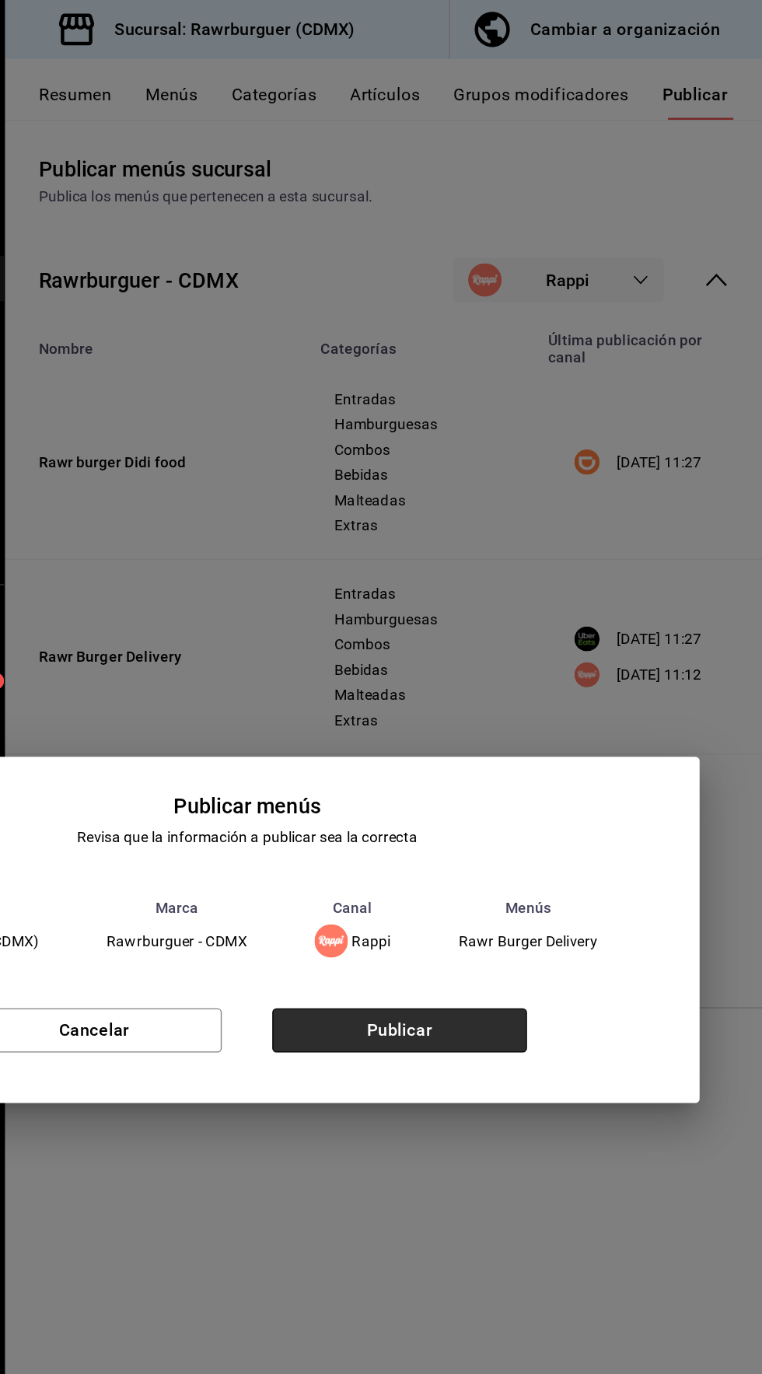
click at [486, 759] on button "Publicar" at bounding box center [494, 761] width 188 height 33
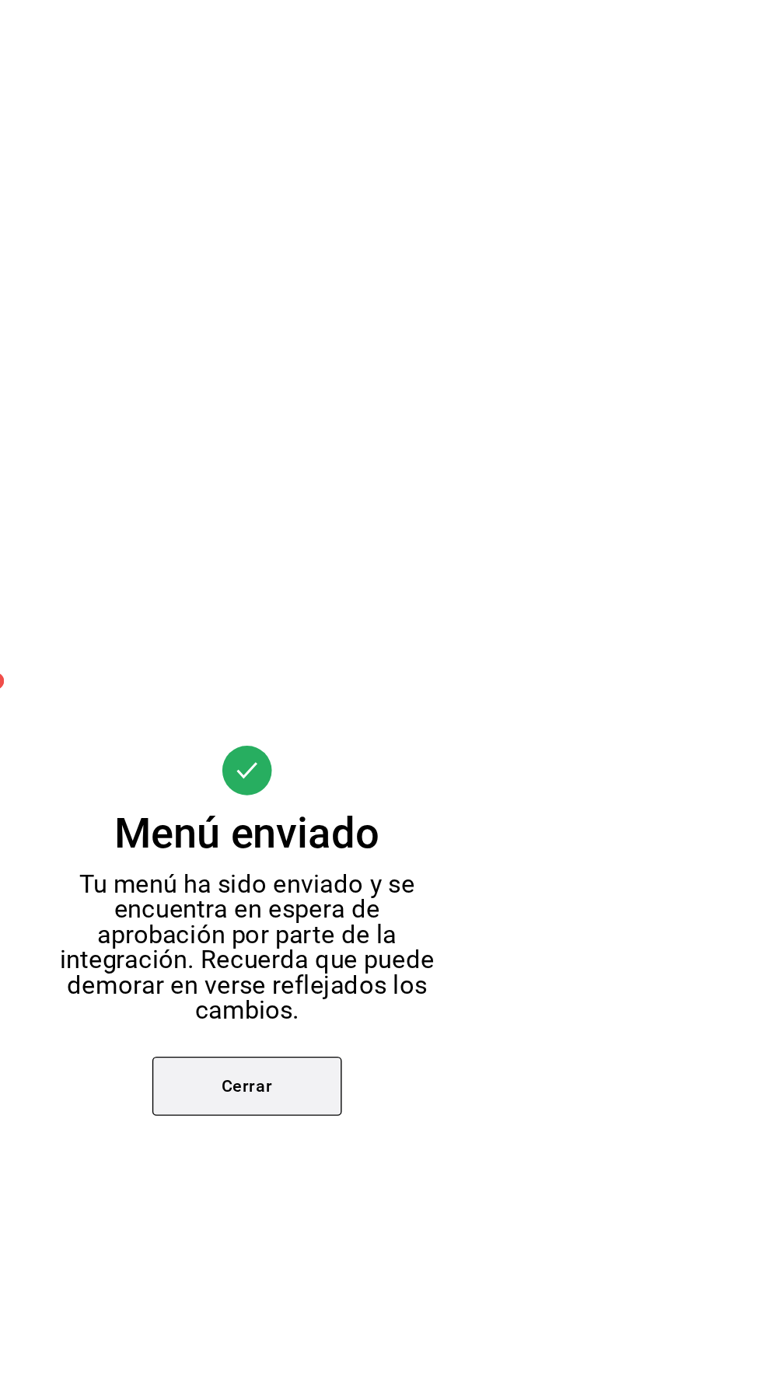
click at [401, 817] on button "Cerrar" at bounding box center [381, 802] width 140 height 44
